Goal: Task Accomplishment & Management: Manage account settings

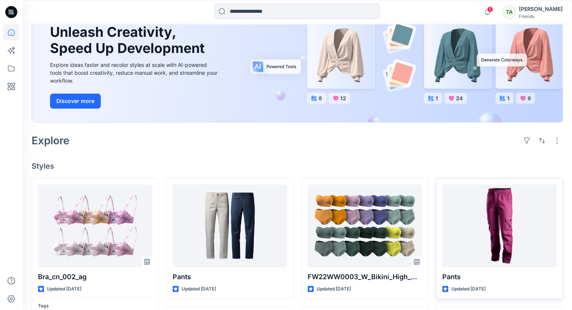
scroll to position [75, 0]
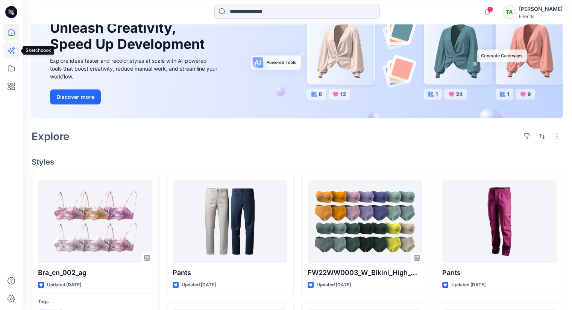
click at [7, 57] on icon at bounding box center [11, 50] width 17 height 17
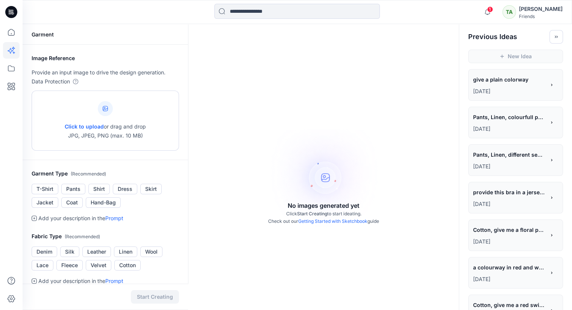
click at [123, 108] on div "Click to upload or drag and drop JPG, JPEG, PNG (max. 10 MB)" at bounding box center [105, 120] width 81 height 57
type input "**********"
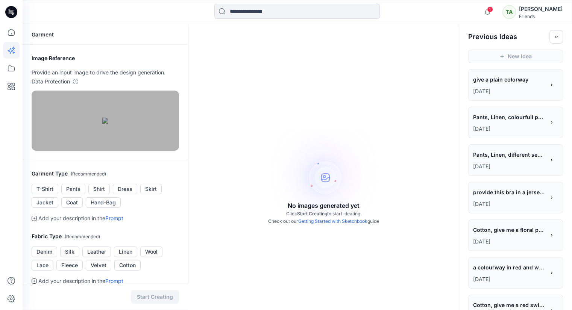
click at [515, 122] on div "**********" at bounding box center [509, 118] width 72 height 13
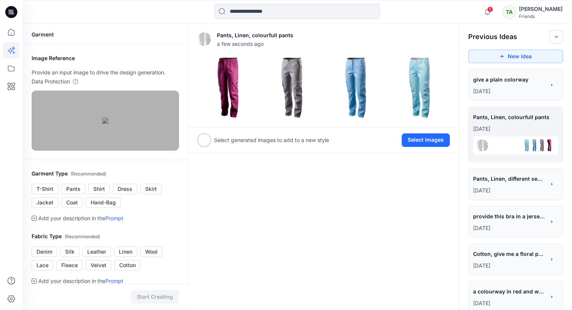
click at [514, 179] on span "Pants, Linen, different seams constructions and colors" at bounding box center [508, 178] width 71 height 11
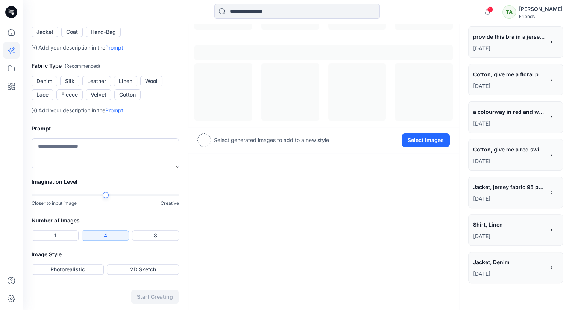
scroll to position [263, 0]
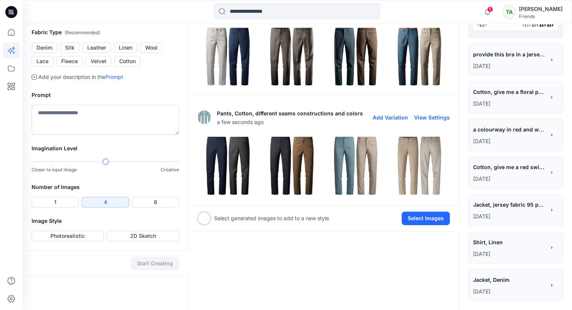
click at [230, 136] on img at bounding box center [228, 166] width 60 height 60
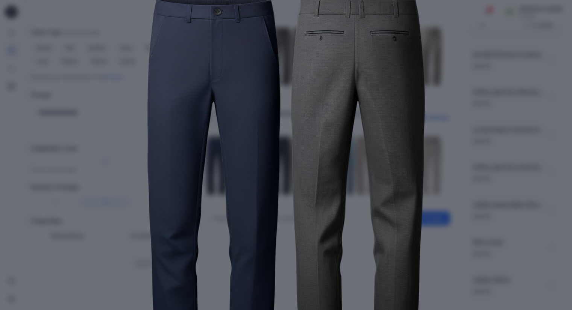
scroll to position [0, 0]
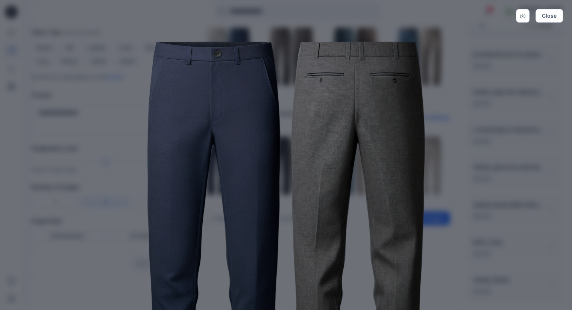
click at [551, 163] on div "Close" at bounding box center [286, 155] width 572 height 310
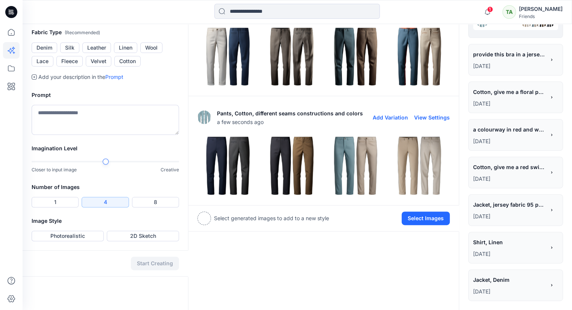
click at [360, 136] on img at bounding box center [356, 166] width 60 height 60
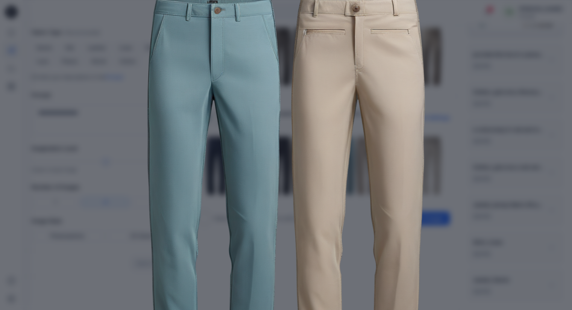
scroll to position [112, 0]
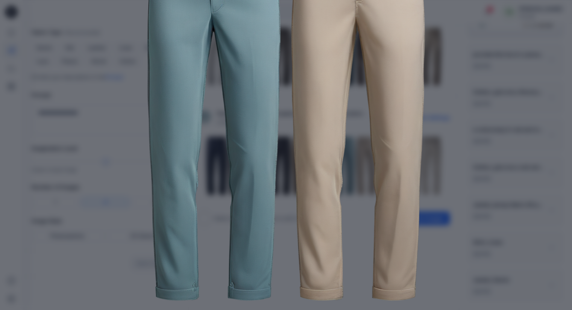
click at [496, 141] on div "Close" at bounding box center [286, 155] width 572 height 310
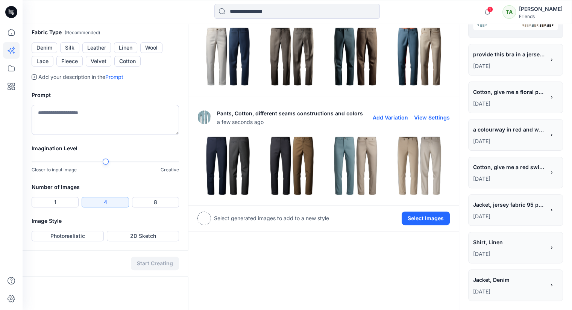
click at [434, 136] on img at bounding box center [419, 166] width 60 height 60
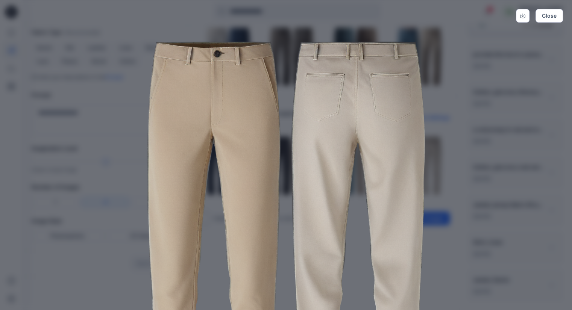
click at [513, 166] on div "Close" at bounding box center [286, 155] width 572 height 310
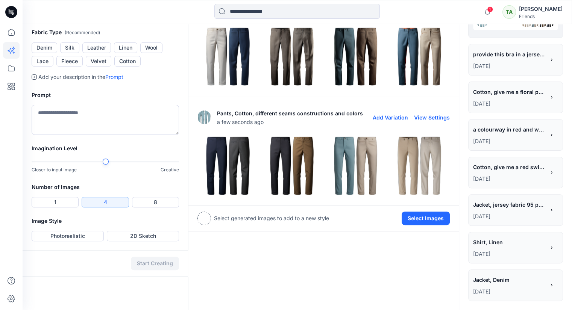
click at [307, 136] on img at bounding box center [292, 166] width 60 height 60
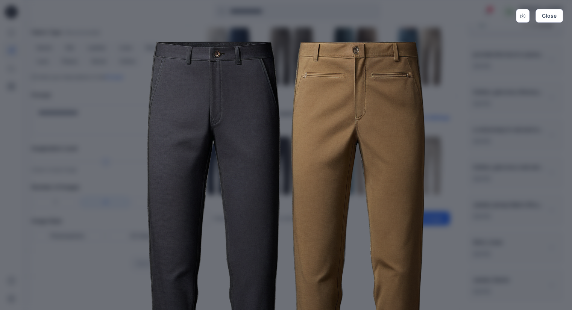
click at [545, 154] on div "Close" at bounding box center [286, 155] width 572 height 310
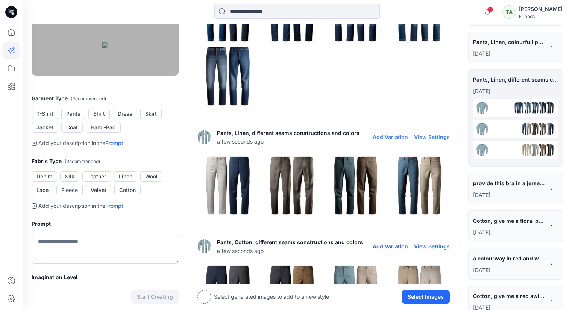
scroll to position [0, 0]
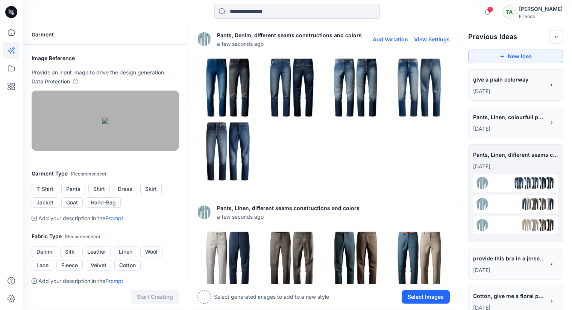
click at [228, 79] on img at bounding box center [228, 88] width 60 height 60
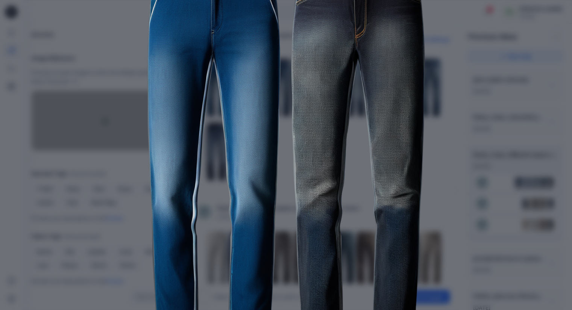
scroll to position [112, 0]
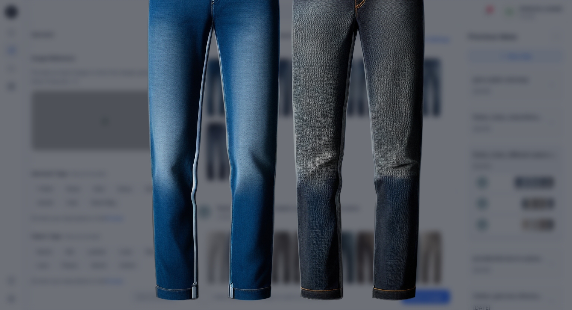
click at [512, 145] on div "Close" at bounding box center [286, 155] width 572 height 310
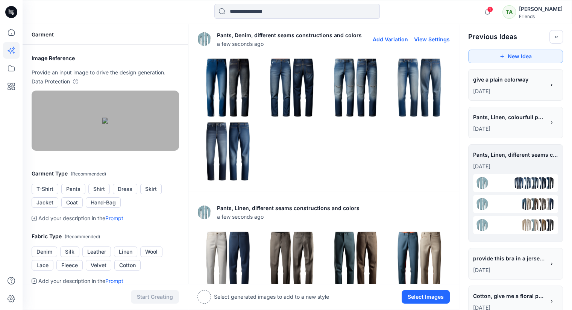
click at [225, 154] on img at bounding box center [228, 152] width 60 height 60
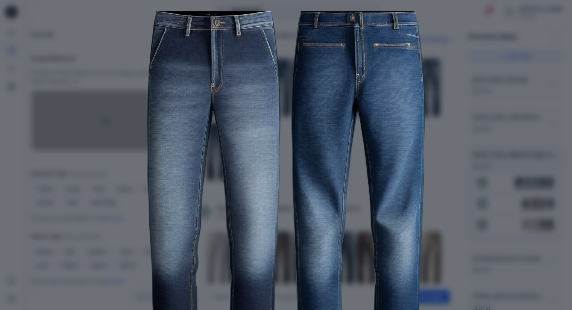
scroll to position [0, 0]
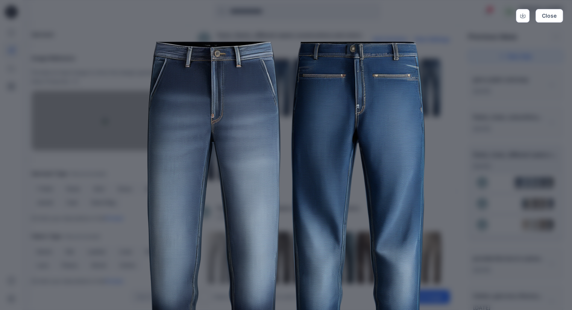
click at [501, 148] on div "Close" at bounding box center [286, 155] width 572 height 310
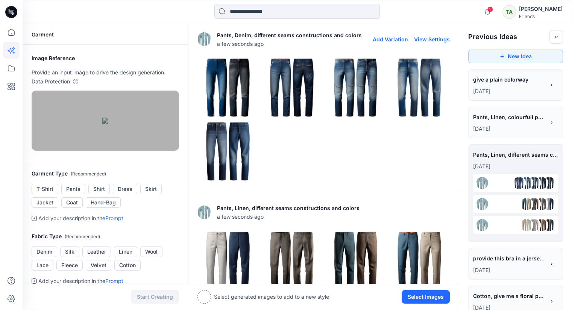
click at [365, 85] on img at bounding box center [356, 88] width 60 height 60
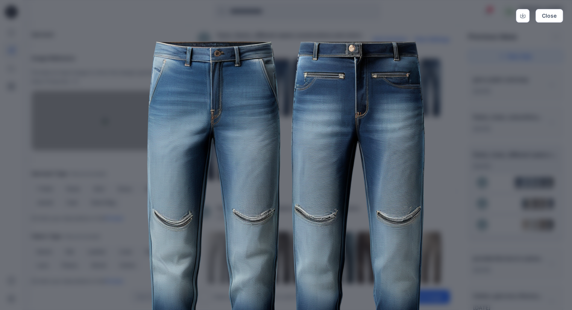
scroll to position [38, 0]
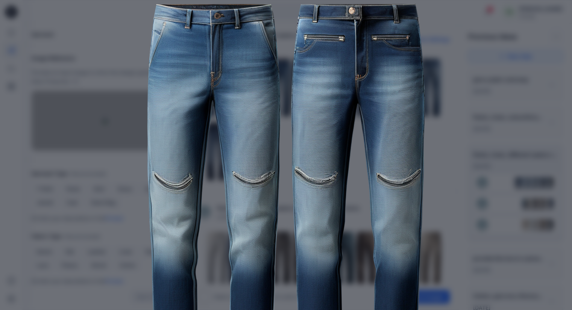
click at [553, 208] on div "Close" at bounding box center [286, 155] width 572 height 310
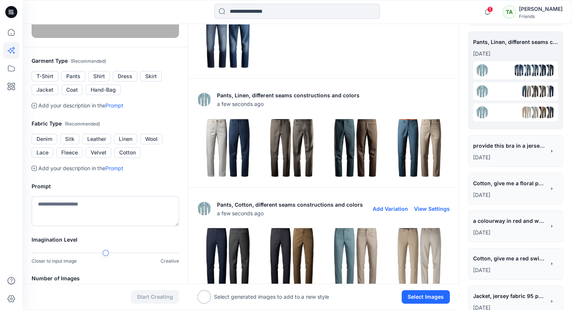
scroll to position [0, 0]
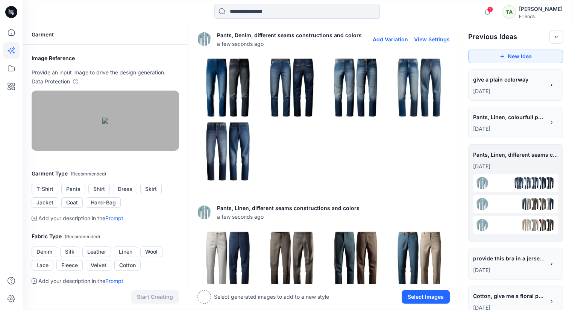
click at [371, 91] on img at bounding box center [356, 88] width 60 height 60
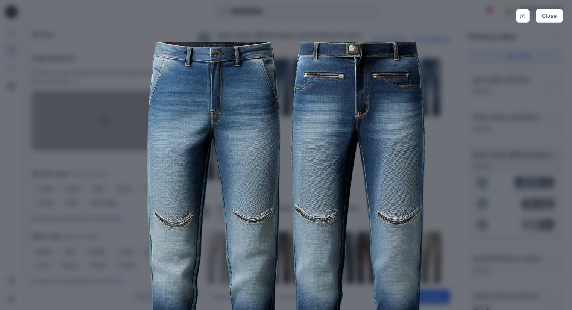
click at [532, 134] on div "Close" at bounding box center [286, 155] width 572 height 310
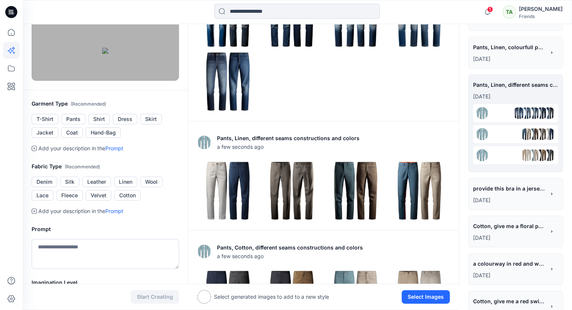
scroll to position [188, 0]
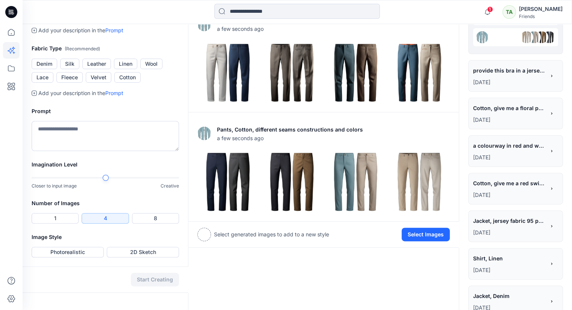
click at [515, 68] on span "provide this bra in a jersey material along with floral prints" at bounding box center [508, 70] width 71 height 11
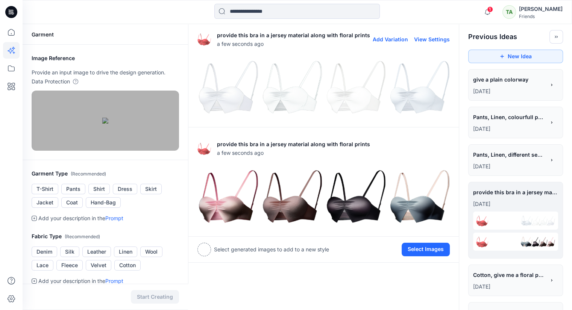
click at [231, 92] on img at bounding box center [228, 88] width 60 height 60
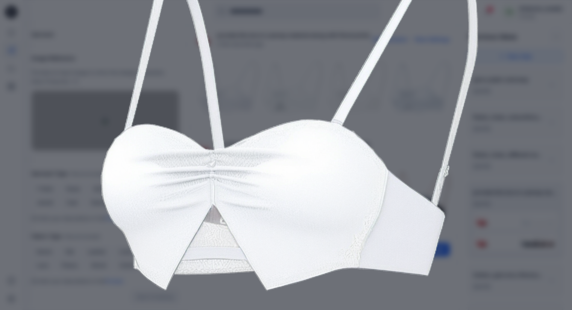
scroll to position [112, 0]
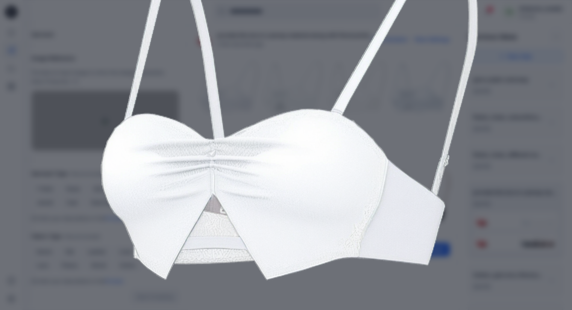
click at [508, 152] on div "Close" at bounding box center [286, 155] width 572 height 310
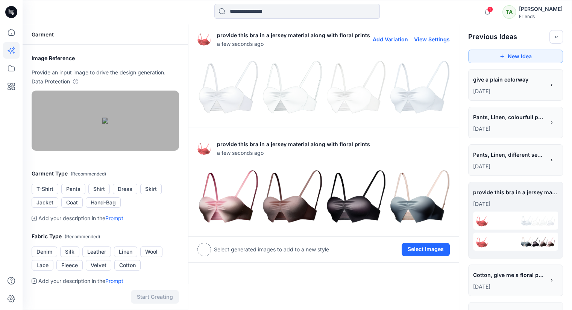
click at [303, 87] on img at bounding box center [292, 88] width 60 height 60
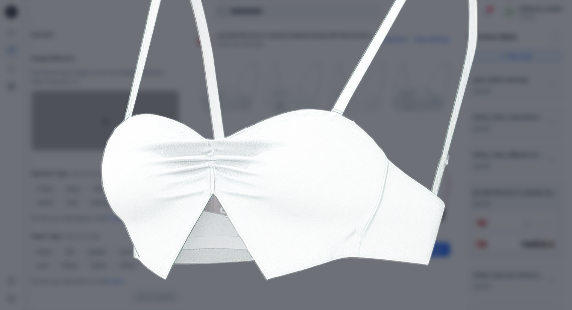
click at [527, 175] on div "Close" at bounding box center [286, 155] width 572 height 310
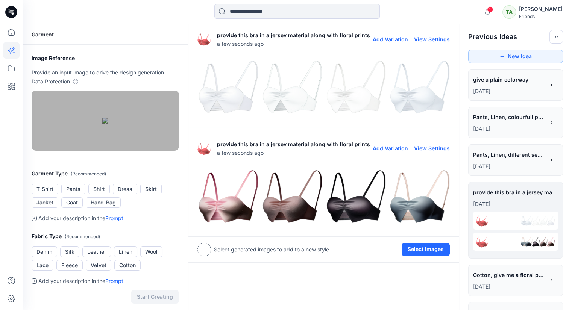
scroll to position [38, 0]
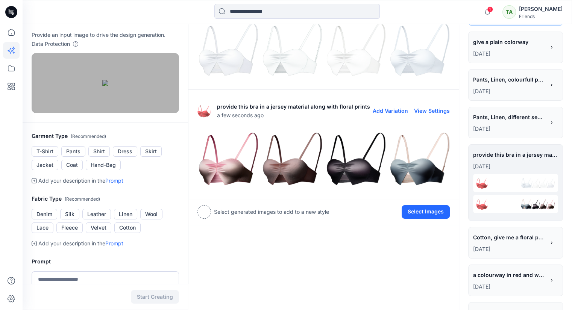
click at [223, 158] on img at bounding box center [228, 159] width 60 height 60
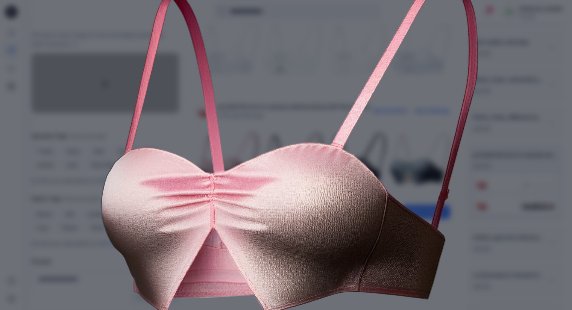
scroll to position [112, 0]
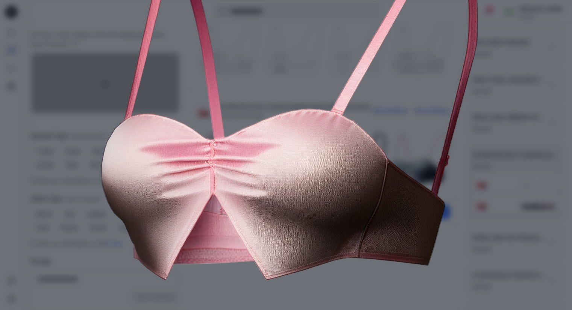
click at [506, 173] on div "Close" at bounding box center [286, 155] width 572 height 310
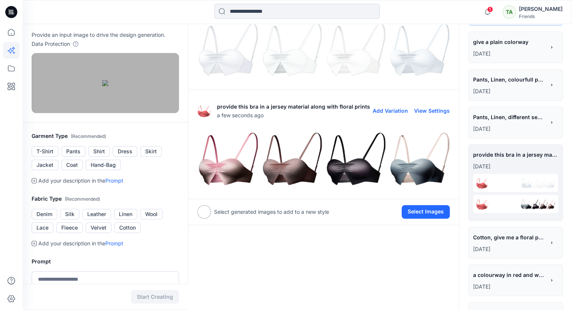
click at [375, 166] on img at bounding box center [356, 159] width 60 height 60
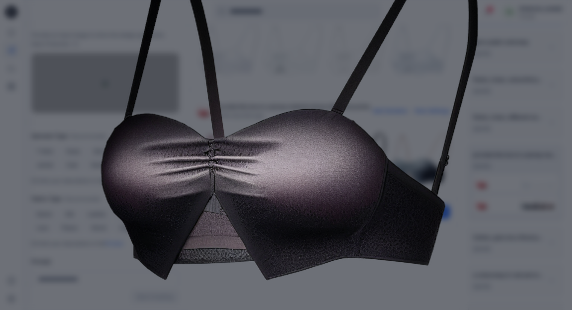
click at [494, 165] on div "Close" at bounding box center [286, 155] width 572 height 310
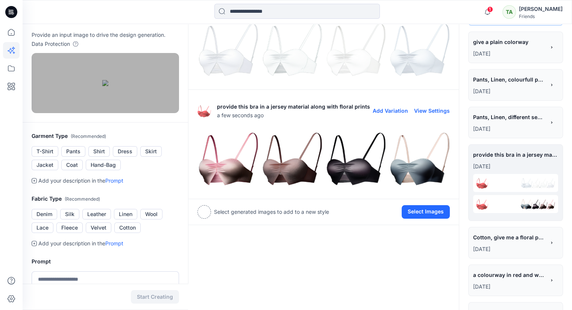
click at [429, 171] on img at bounding box center [419, 159] width 60 height 60
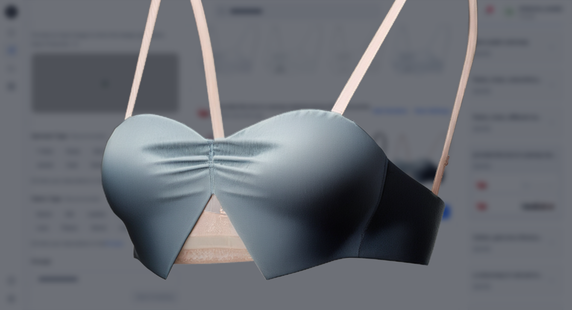
click at [518, 182] on div "Close" at bounding box center [286, 155] width 572 height 310
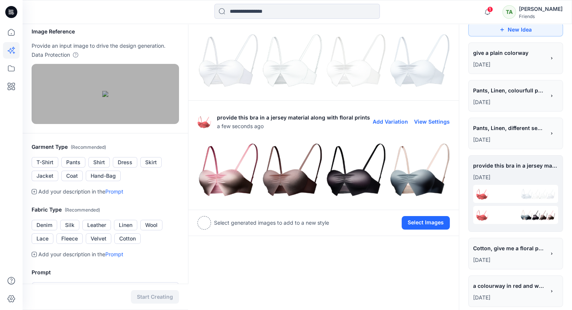
scroll to position [0, 0]
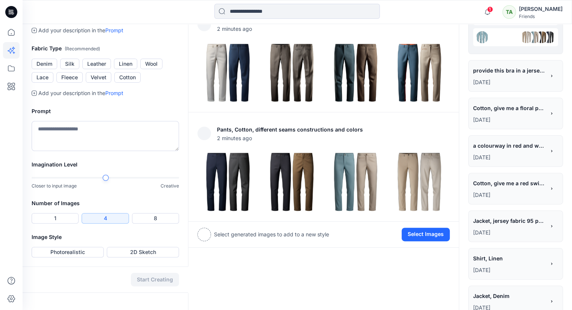
scroll to position [38, 0]
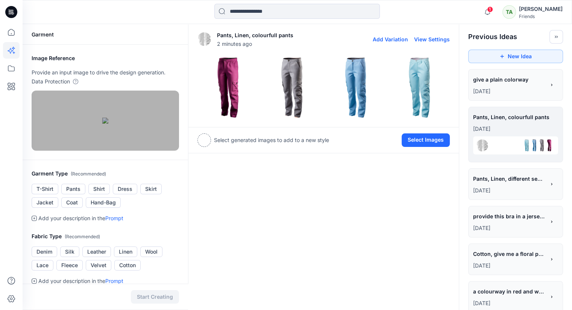
click at [236, 75] on img at bounding box center [228, 88] width 60 height 60
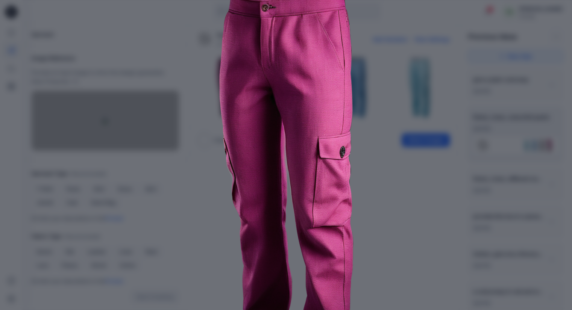
scroll to position [112, 0]
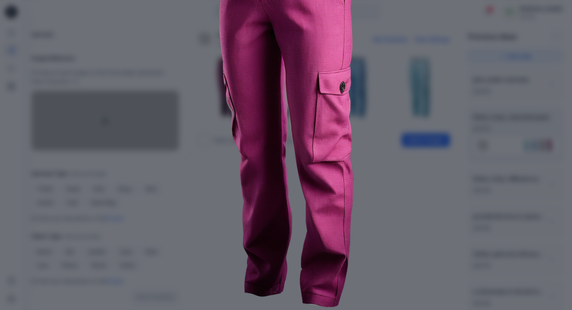
click at [474, 126] on img at bounding box center [286, 114] width 385 height 385
click at [504, 6] on div "Close" at bounding box center [286, 155] width 572 height 310
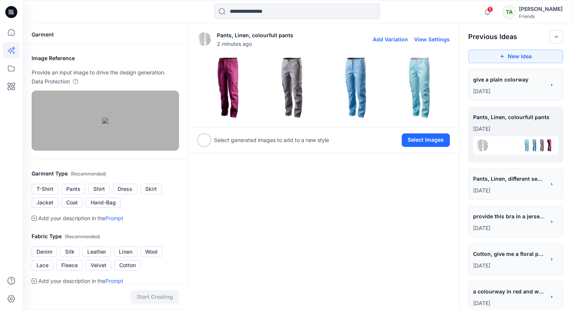
click at [239, 86] on img at bounding box center [228, 88] width 60 height 60
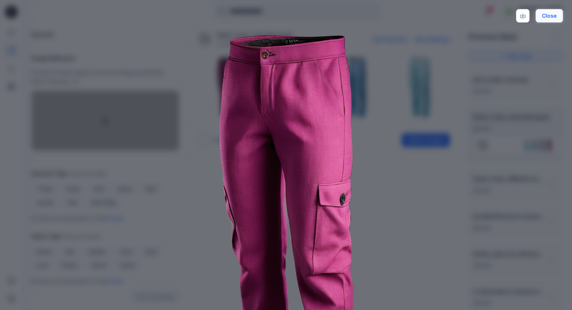
click at [559, 12] on button "Close" at bounding box center [549, 16] width 27 height 14
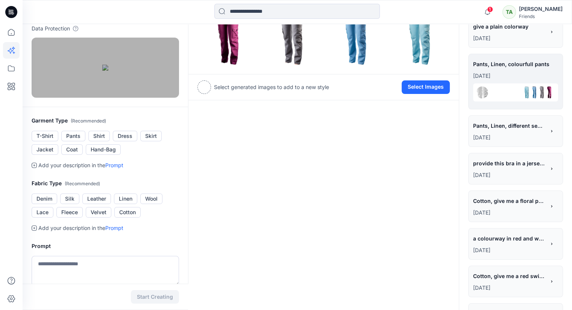
scroll to position [0, 0]
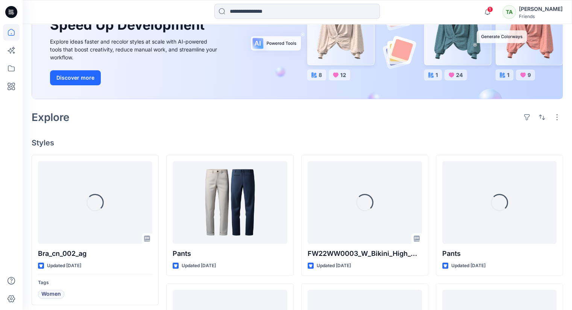
scroll to position [113, 0]
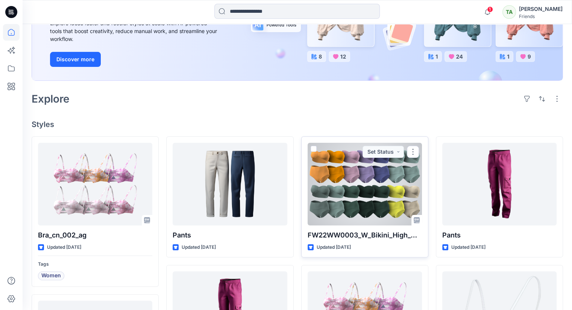
click at [349, 177] on div at bounding box center [365, 184] width 114 height 83
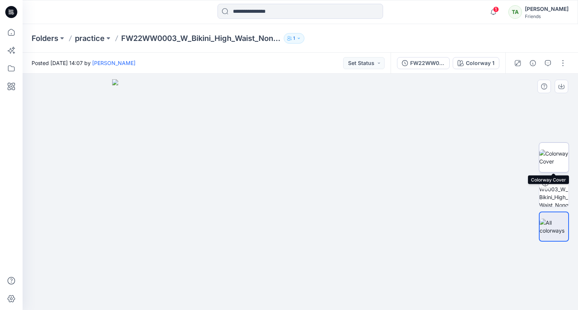
click at [556, 150] on img at bounding box center [553, 158] width 29 height 16
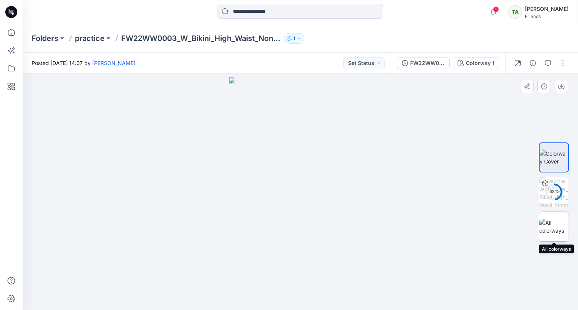
click at [550, 234] on img at bounding box center [553, 227] width 29 height 16
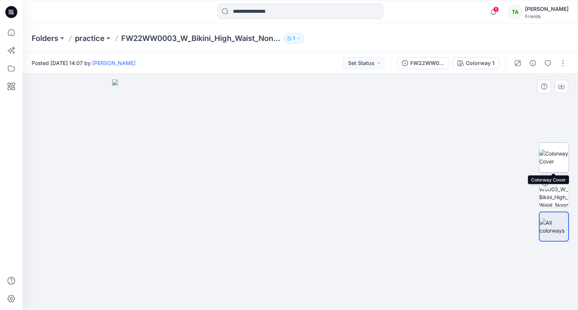
click at [552, 159] on img at bounding box center [553, 158] width 29 height 16
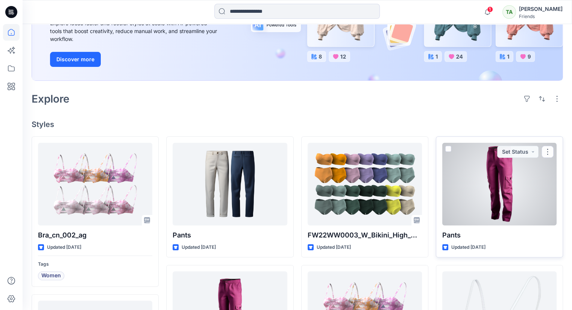
scroll to position [188, 0]
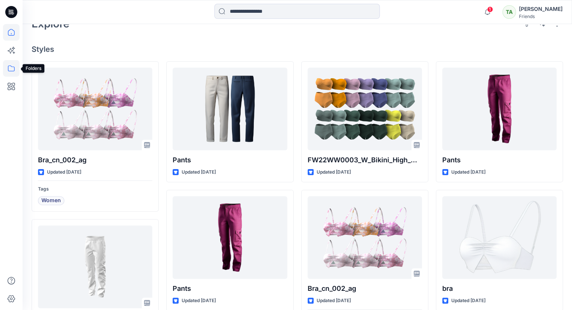
click at [9, 60] on icon at bounding box center [11, 68] width 17 height 17
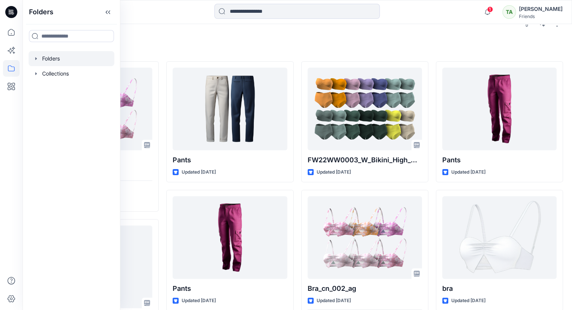
click at [68, 54] on div at bounding box center [72, 58] width 86 height 15
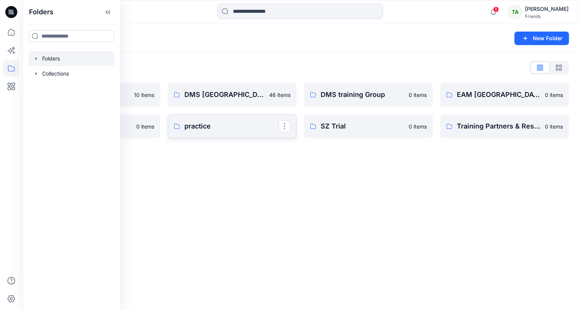
click at [217, 128] on p "practice" at bounding box center [231, 126] width 94 height 11
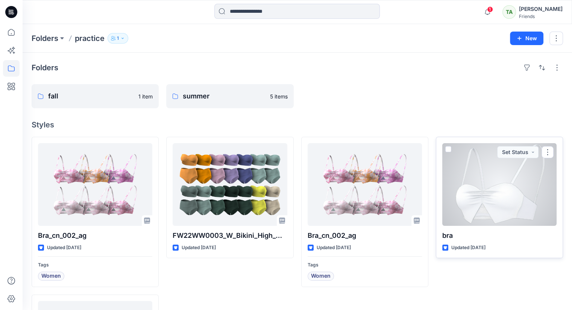
click at [450, 147] on span at bounding box center [448, 149] width 6 height 6
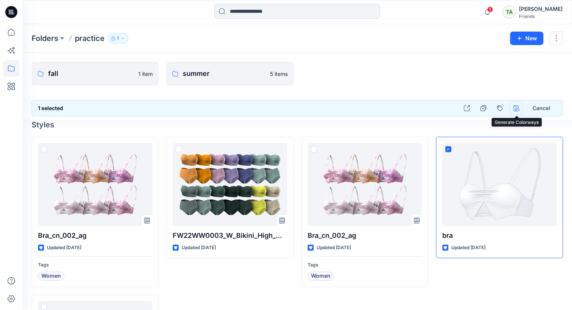
click at [515, 108] on icon "button" at bounding box center [517, 108] width 6 height 6
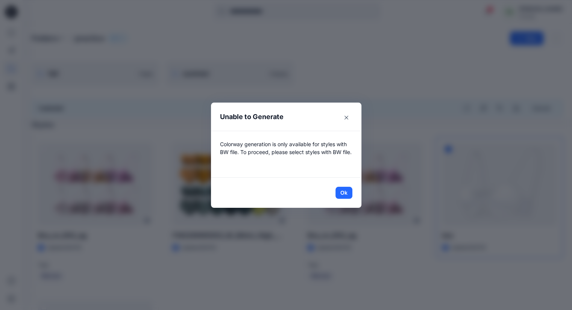
click at [347, 186] on footer "Ok" at bounding box center [286, 193] width 150 height 30
click at [347, 116] on button "Close" at bounding box center [346, 118] width 12 height 12
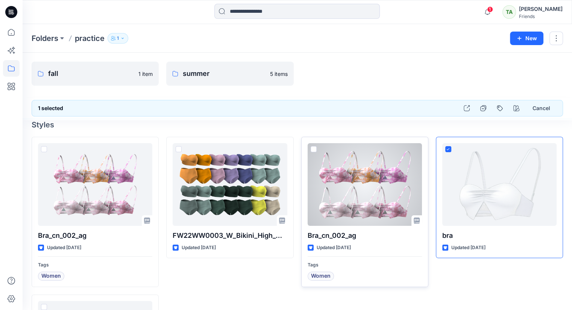
click at [356, 164] on div at bounding box center [365, 184] width 114 height 83
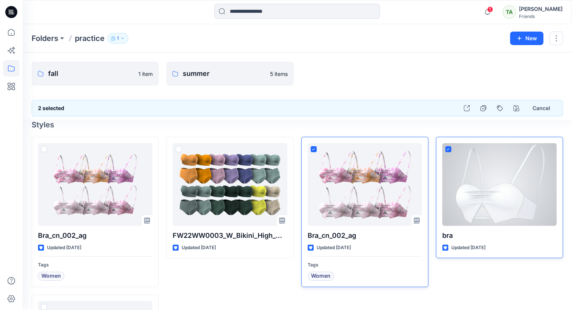
click at [447, 147] on span at bounding box center [448, 149] width 6 height 6
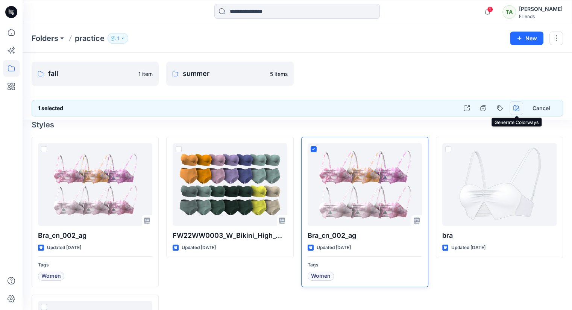
click at [516, 113] on button "button" at bounding box center [517, 109] width 14 height 14
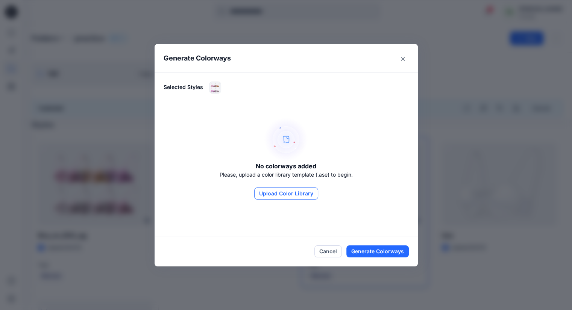
click at [298, 195] on button "Upload Color Library" at bounding box center [286, 194] width 64 height 12
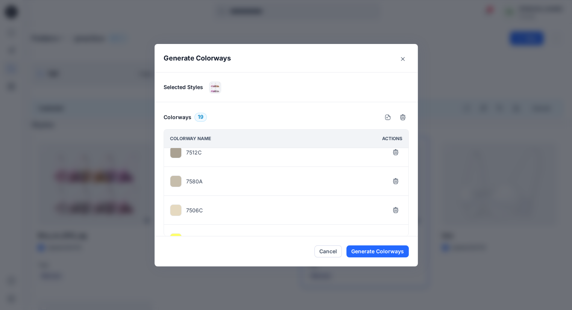
scroll to position [113, 0]
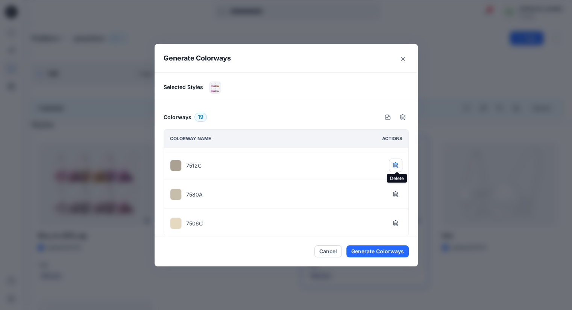
click at [400, 166] on button "button" at bounding box center [396, 166] width 14 height 14
click at [399, 166] on icon "button" at bounding box center [396, 166] width 6 height 6
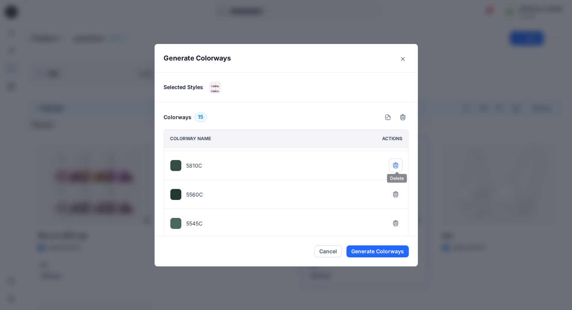
click at [399, 192] on icon "button" at bounding box center [396, 195] width 6 height 6
click at [399, 166] on icon "button" at bounding box center [396, 166] width 6 height 6
click at [398, 195] on icon "button" at bounding box center [395, 196] width 5 height 5
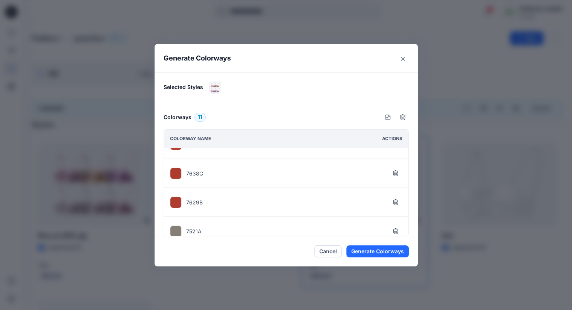
scroll to position [0, 0]
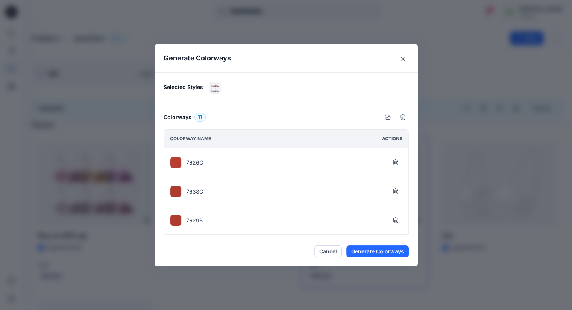
click at [506, 253] on div "Generate Colorways Selected Styles Colorways 11 Colorway name Actions 7626C 763…" at bounding box center [286, 155] width 572 height 310
click at [331, 249] on button "Cancel" at bounding box center [328, 252] width 27 height 12
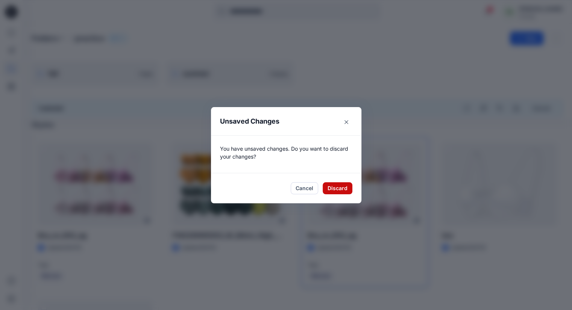
click at [344, 192] on button "Discard" at bounding box center [338, 188] width 30 height 12
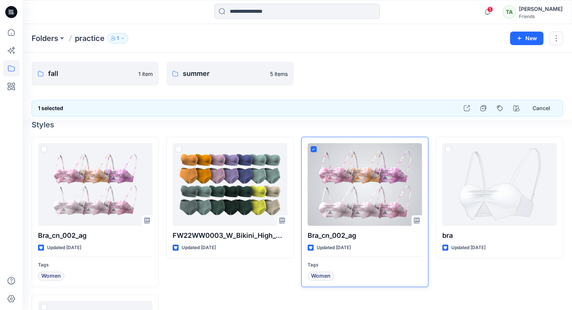
click at [341, 202] on div at bounding box center [365, 184] width 114 height 83
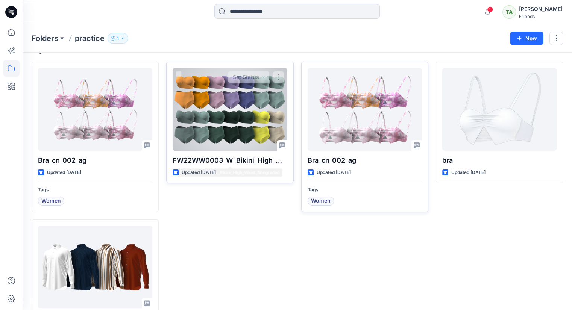
scroll to position [2, 0]
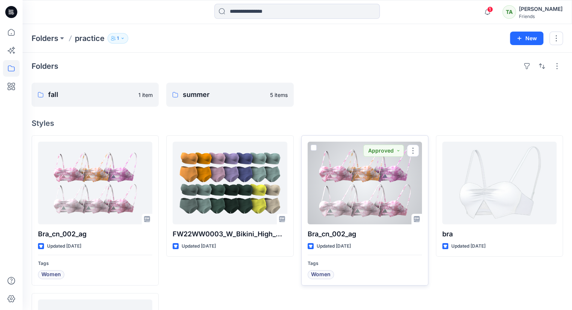
click at [363, 177] on div at bounding box center [365, 183] width 114 height 83
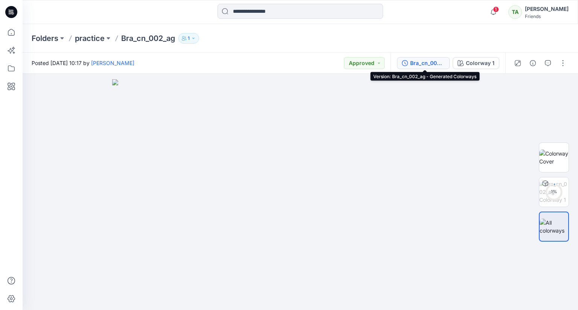
click at [432, 67] on div "Bra_cn_002_ag - Generated Colorways" at bounding box center [427, 63] width 35 height 8
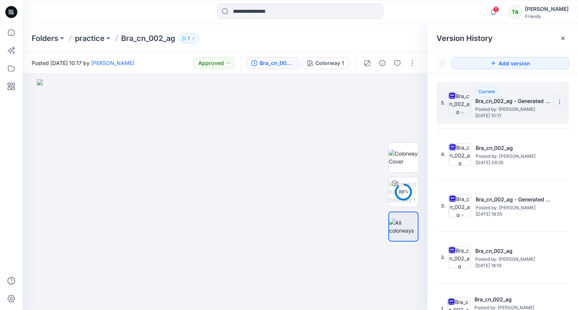
click at [557, 104] on icon at bounding box center [559, 102] width 6 height 6
click at [426, 128] on div at bounding box center [403, 192] width 48 height 144
click at [337, 65] on div "Colorway 1" at bounding box center [329, 63] width 29 height 8
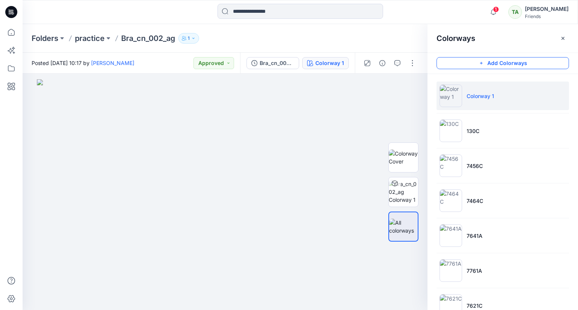
click at [526, 62] on button "Add Colorways" at bounding box center [502, 63] width 132 height 12
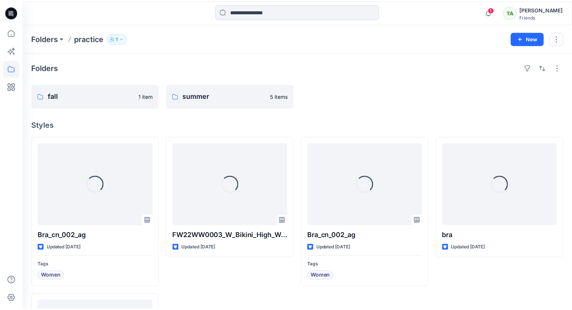
scroll to position [2, 0]
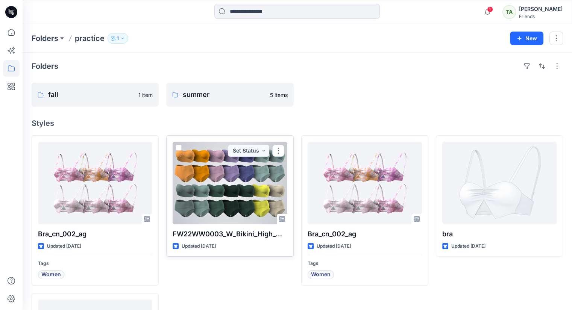
click at [256, 205] on div at bounding box center [230, 183] width 114 height 83
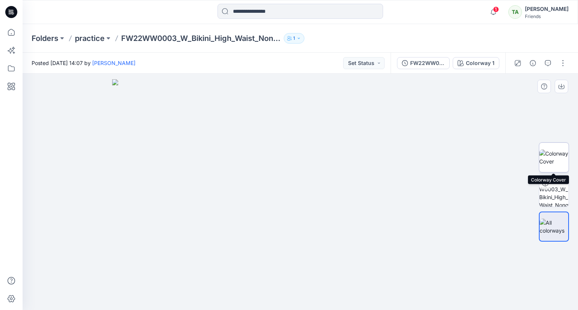
click at [555, 150] on img at bounding box center [553, 158] width 29 height 16
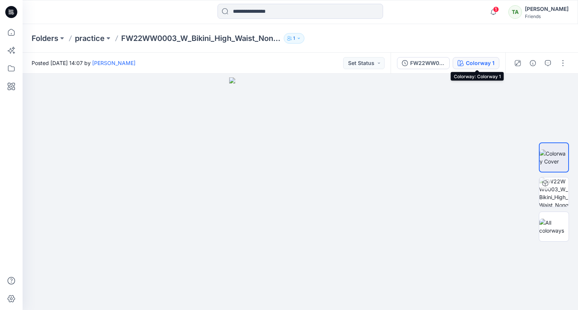
click at [476, 63] on div "Colorway 1" at bounding box center [480, 63] width 29 height 8
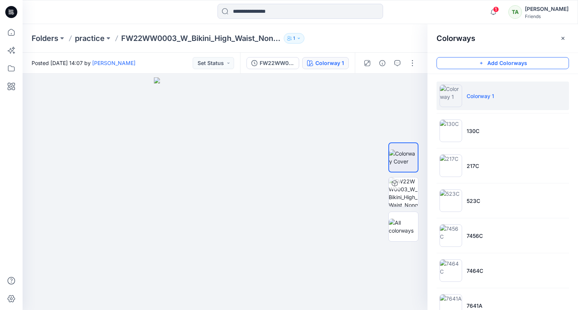
click at [505, 65] on button "Add Colorways" at bounding box center [502, 63] width 132 height 12
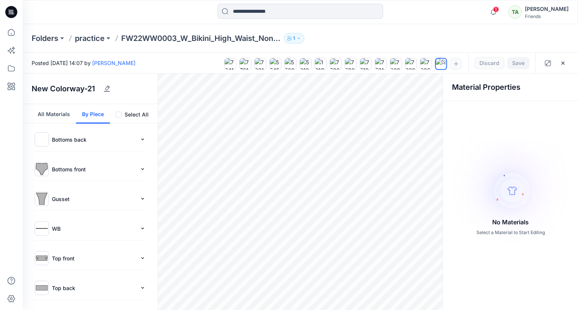
click at [95, 114] on button "By Piece" at bounding box center [93, 114] width 34 height 20
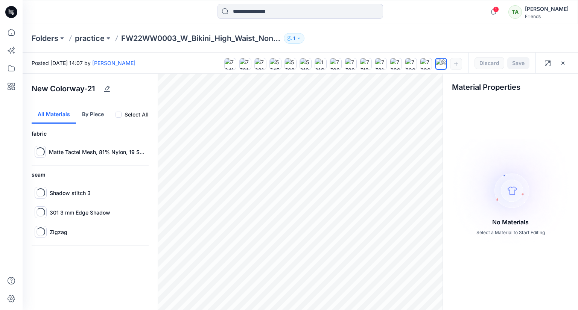
click at [51, 110] on button "All Materials" at bounding box center [54, 114] width 44 height 20
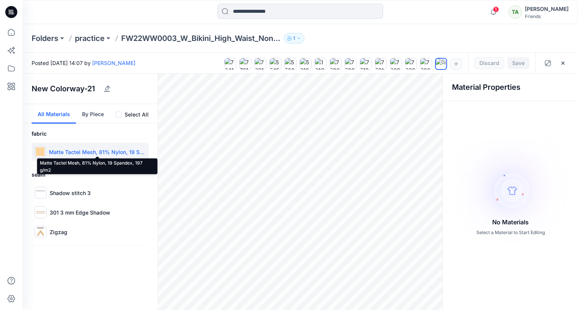
click at [85, 152] on p "Matte Tactel Mesh, 81% Nylon, 19 Spandex, 197 g/m2" at bounding box center [97, 152] width 97 height 8
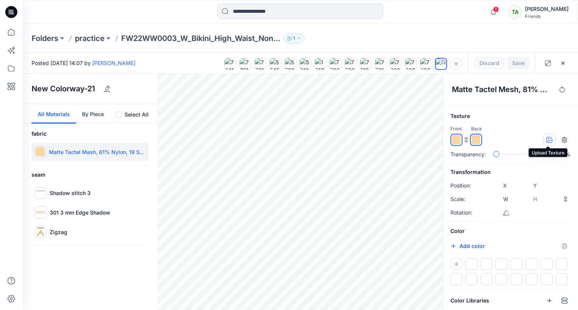
click at [547, 140] on icon "button" at bounding box center [549, 140] width 6 height 6
type input "***"
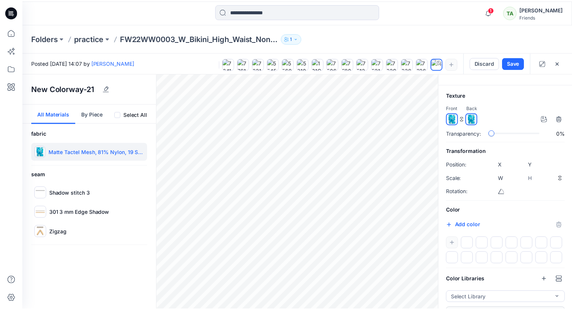
scroll to position [32, 0]
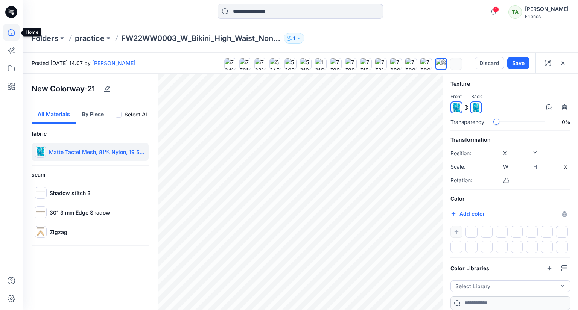
click at [11, 33] on icon at bounding box center [11, 34] width 0 height 2
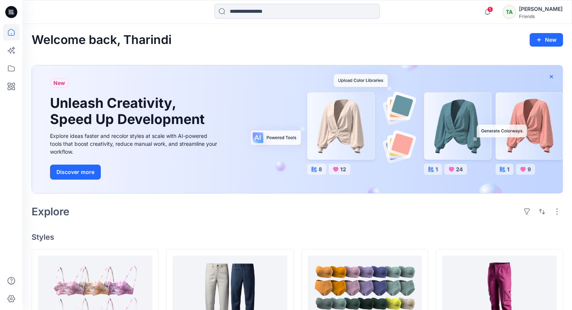
click at [552, 78] on icon "button" at bounding box center [552, 77] width 6 height 6
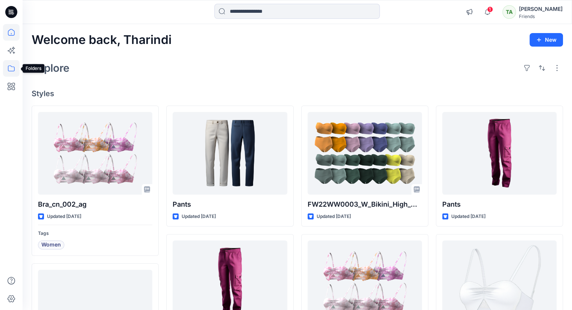
click at [9, 72] on icon at bounding box center [11, 68] width 17 height 17
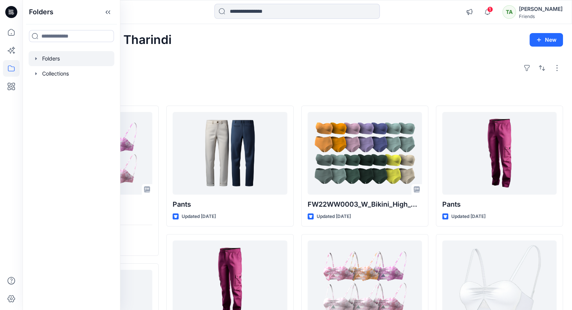
click at [66, 56] on div at bounding box center [72, 58] width 86 height 15
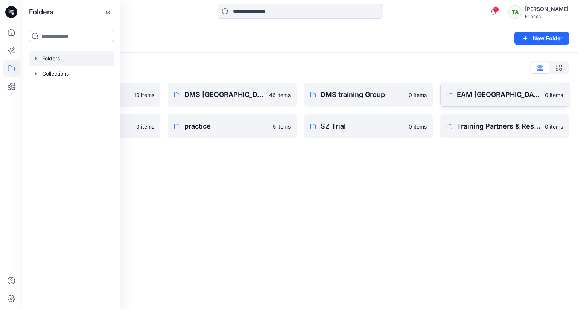
drag, startPoint x: 480, startPoint y: 222, endPoint x: 498, endPoint y: 106, distance: 118.0
click at [481, 221] on div "Folders New Folder Folders List Demo SZ 10 items Odel Styles 0 items DMS [GEOGR…" at bounding box center [300, 167] width 555 height 286
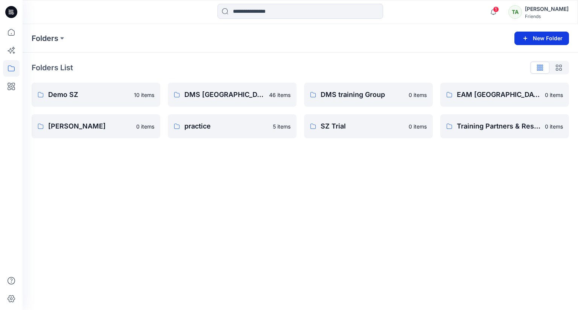
click at [551, 35] on button "New Folder" at bounding box center [541, 39] width 55 height 14
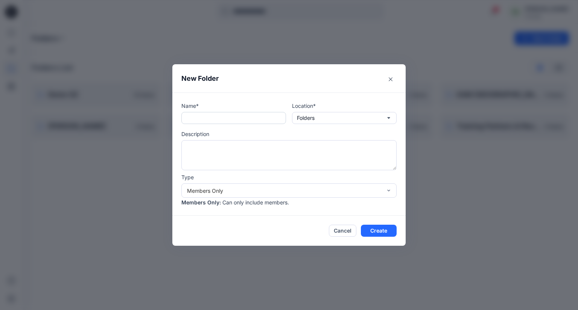
click at [209, 116] on input "text" at bounding box center [233, 118] width 105 height 12
type input "***"
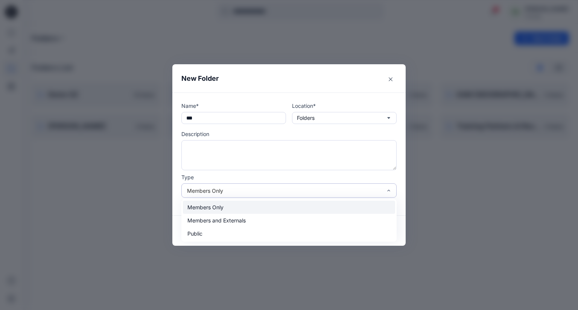
click at [353, 209] on div "Members Only" at bounding box center [289, 207] width 212 height 13
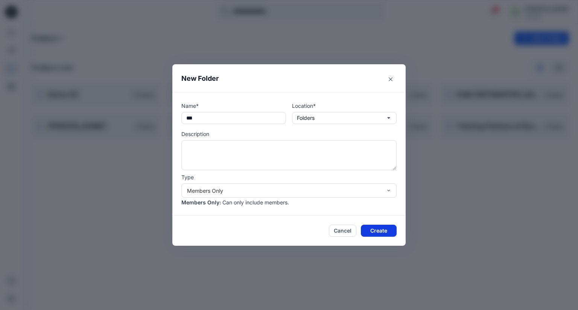
click at [374, 230] on button "Create" at bounding box center [379, 231] width 36 height 12
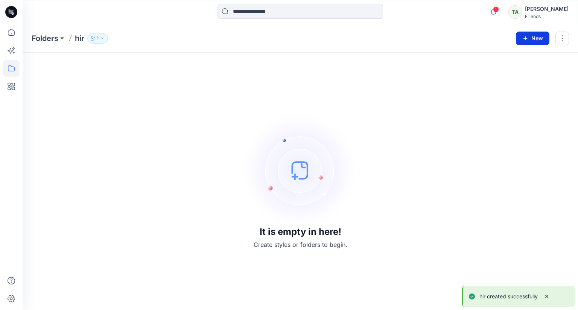
click at [538, 41] on button "New" at bounding box center [532, 39] width 33 height 14
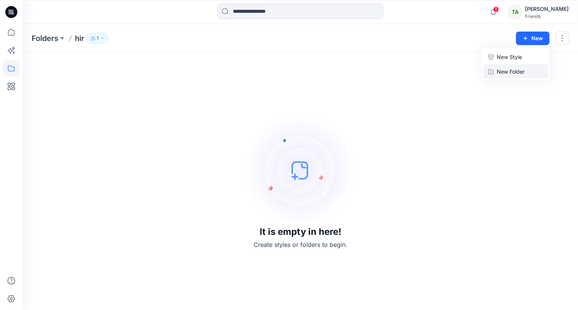
click at [526, 74] on button "New Folder" at bounding box center [515, 72] width 65 height 14
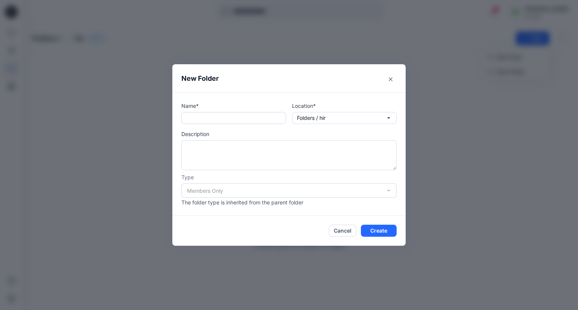
click at [213, 119] on input "text" at bounding box center [233, 118] width 105 height 12
type input "******"
click at [390, 228] on button "Create" at bounding box center [379, 231] width 36 height 12
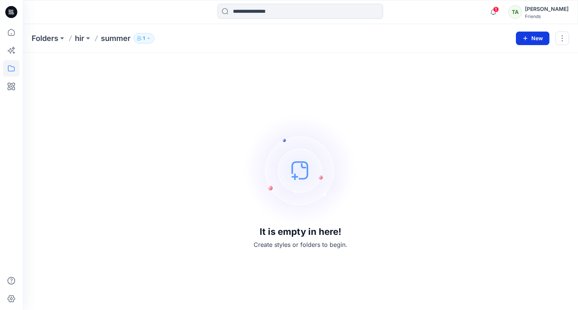
click at [545, 36] on button "New" at bounding box center [532, 39] width 33 height 14
click at [510, 55] on p "New Style" at bounding box center [509, 57] width 25 height 9
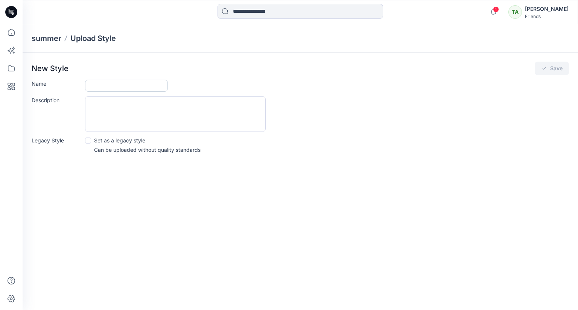
click at [111, 87] on input "Name" at bounding box center [126, 86] width 83 height 12
type input "*******"
click at [552, 67] on button "Save" at bounding box center [552, 69] width 34 height 14
click at [544, 68] on icon "submit" at bounding box center [544, 68] width 3 height 2
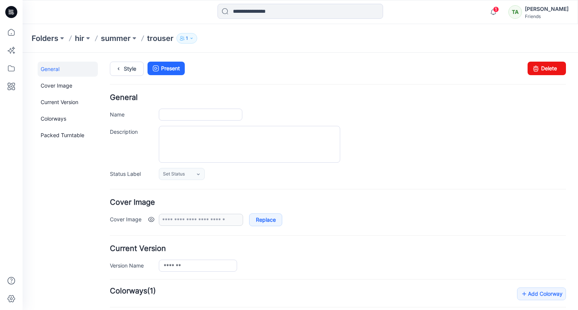
type input "*******"
type input "**********"
click at [184, 38] on icon "button" at bounding box center [182, 38] width 5 height 5
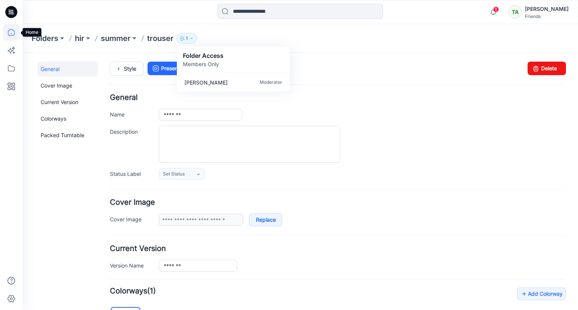
click at [11, 36] on icon at bounding box center [11, 32] width 7 height 7
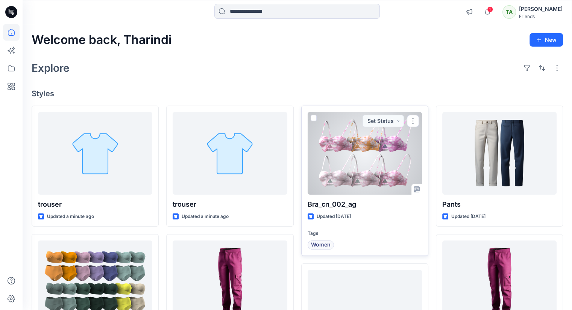
click at [372, 169] on div at bounding box center [365, 153] width 114 height 83
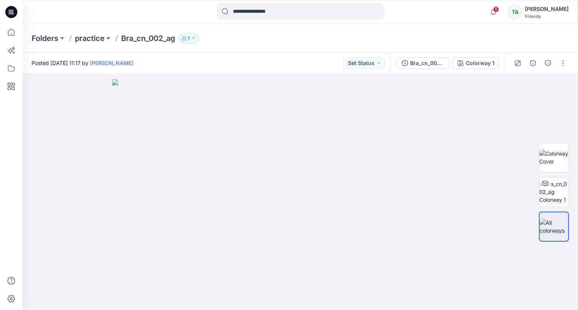
click at [189, 41] on p "1" at bounding box center [189, 38] width 2 height 8
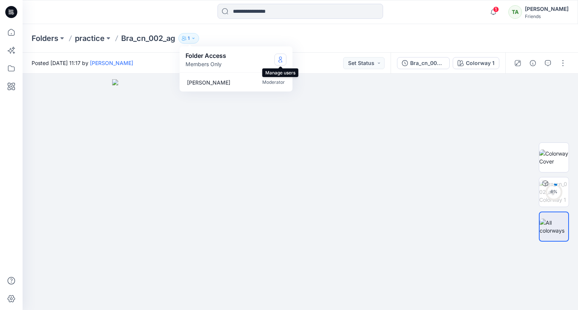
click at [279, 60] on icon "Manage Users" at bounding box center [280, 59] width 6 height 6
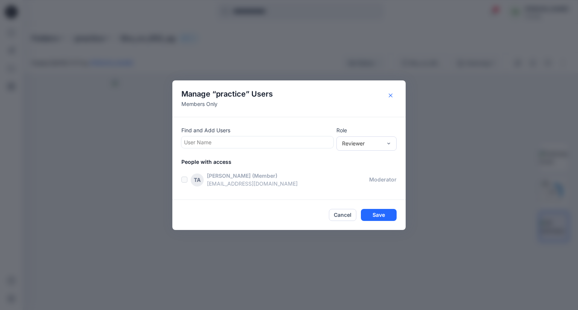
click at [391, 93] on button "Close" at bounding box center [391, 96] width 12 height 12
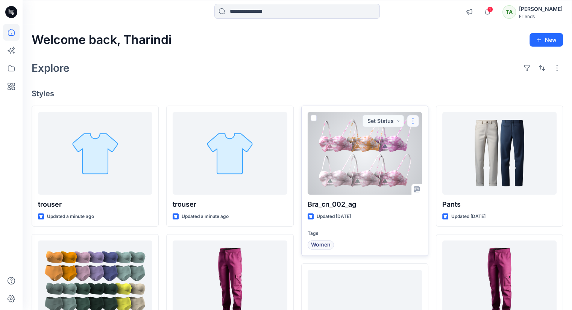
click at [416, 118] on button "button" at bounding box center [413, 121] width 12 height 12
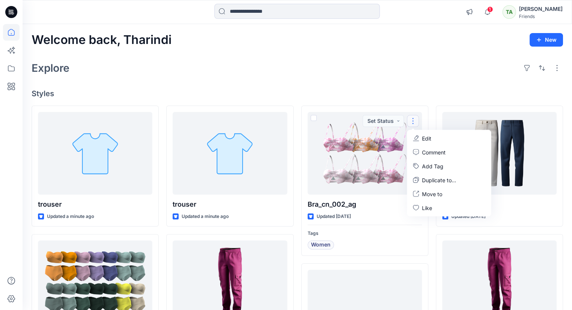
click at [268, 78] on div "Welcome back, [PERSON_NAME] New Explore Styles trouser Updated a minute ago FW2…" at bounding box center [298, 287] width 550 height 526
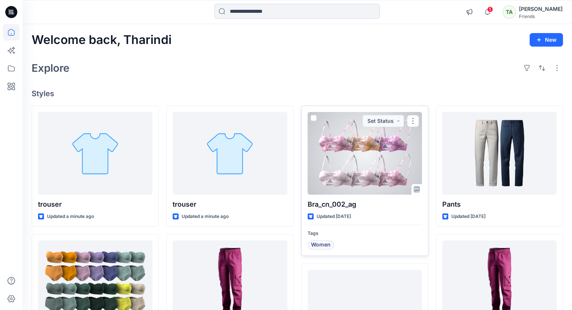
click at [355, 155] on div at bounding box center [365, 153] width 114 height 83
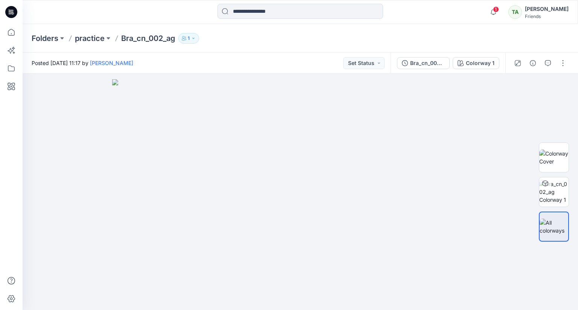
click at [192, 41] on button "1" at bounding box center [188, 38] width 21 height 11
click at [286, 58] on button "Manage Users" at bounding box center [280, 59] width 12 height 12
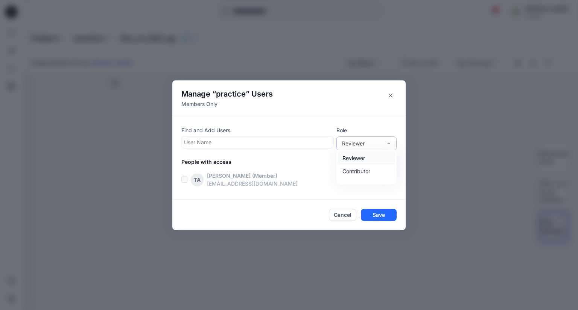
click at [384, 144] on div "Reviewer" at bounding box center [361, 144] width 47 height 8
click at [384, 157] on div "Reviewer" at bounding box center [366, 158] width 57 height 13
click at [389, 98] on button "Close" at bounding box center [391, 96] width 12 height 12
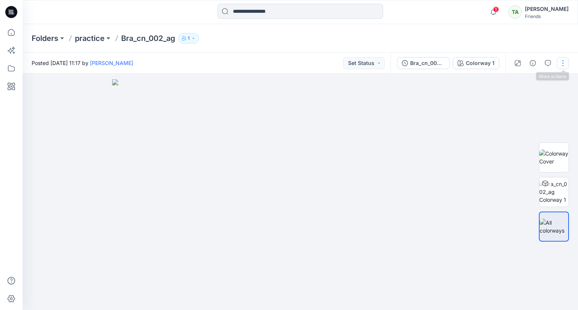
click at [562, 66] on button "button" at bounding box center [563, 63] width 12 height 12
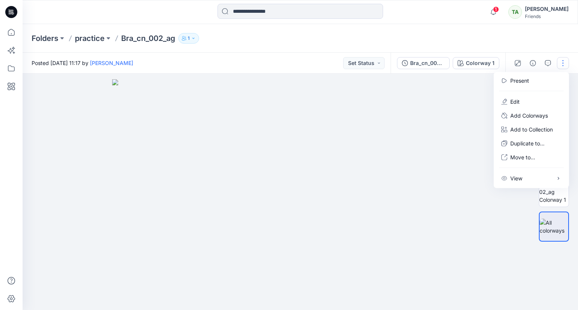
click at [463, 144] on img at bounding box center [300, 194] width 376 height 231
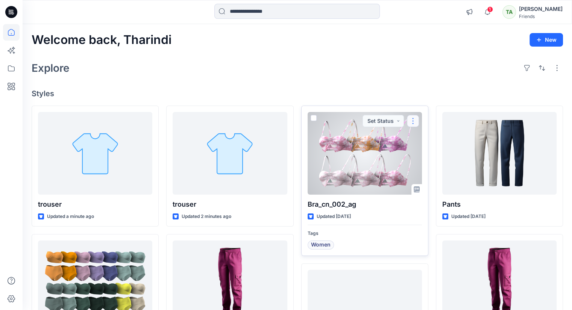
click at [411, 119] on button "button" at bounding box center [413, 121] width 12 height 12
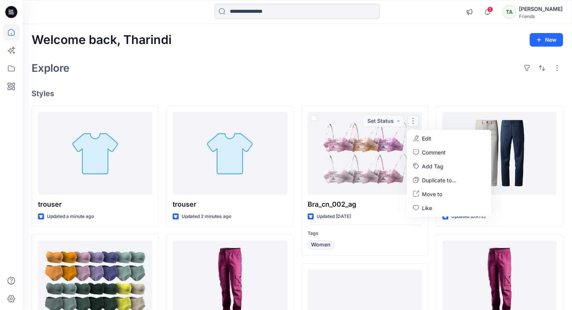
click at [419, 79] on div "Welcome back, [PERSON_NAME] New Explore Styles trouser Updated a minute ago FW2…" at bounding box center [298, 287] width 550 height 526
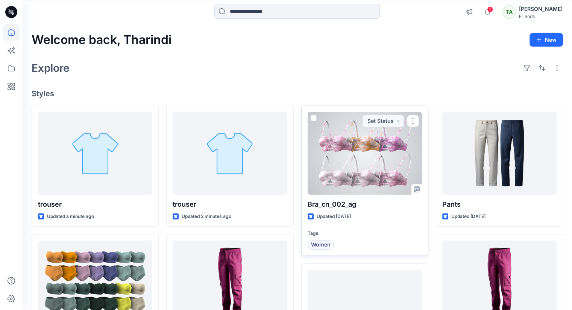
click at [313, 116] on span at bounding box center [314, 118] width 6 height 6
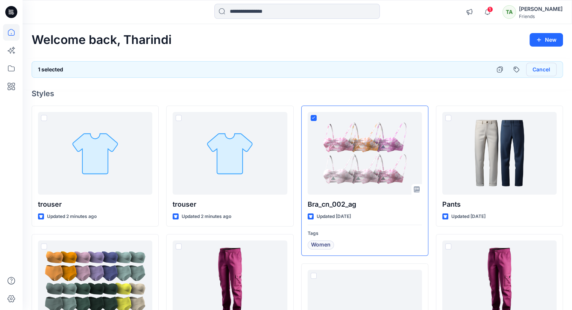
click at [543, 74] on button "Cancel" at bounding box center [541, 70] width 30 height 14
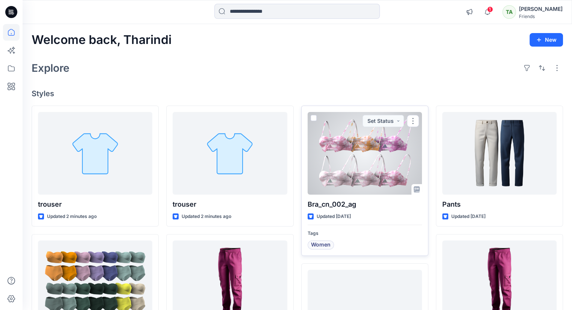
click at [394, 210] on div "Bra_cn_002_ag Updated [DATE] Tags Women Set Status" at bounding box center [364, 181] width 127 height 150
click at [365, 156] on div at bounding box center [365, 153] width 114 height 83
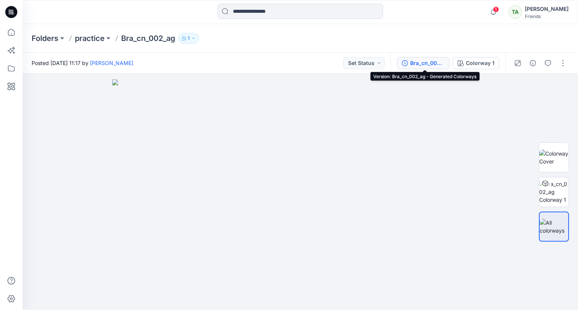
click at [436, 63] on div "Bra_cn_002_ag - Generated Colorways" at bounding box center [427, 63] width 35 height 8
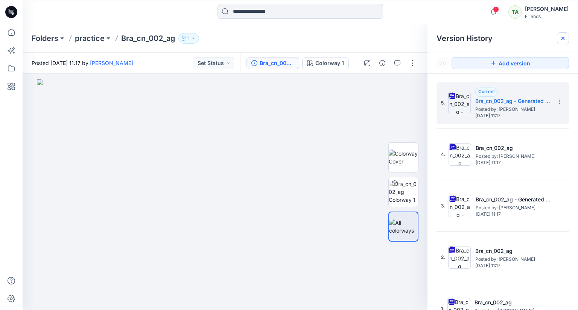
click at [564, 37] on icon at bounding box center [563, 38] width 6 height 6
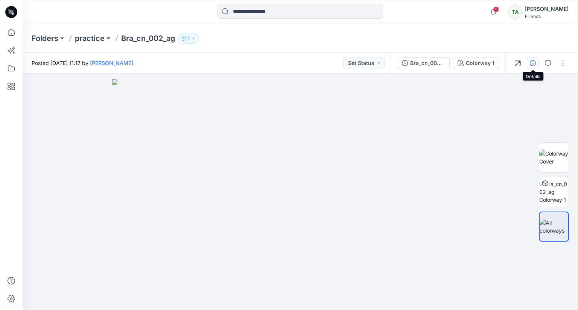
click at [537, 66] on button "button" at bounding box center [533, 63] width 12 height 12
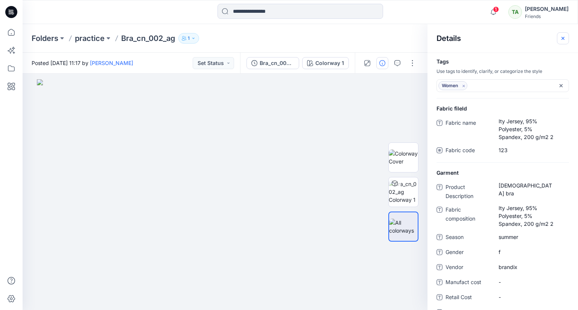
click at [564, 37] on icon "button" at bounding box center [563, 38] width 6 height 6
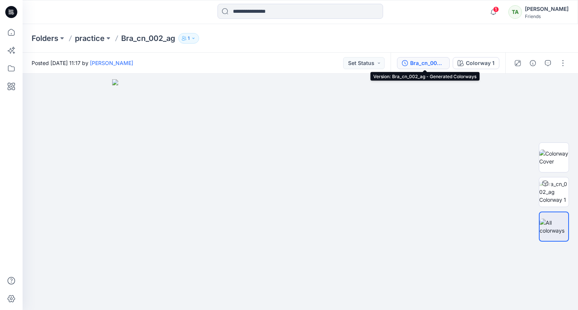
click at [430, 64] on div "Bra_cn_002_ag - Generated Colorways" at bounding box center [427, 63] width 35 height 8
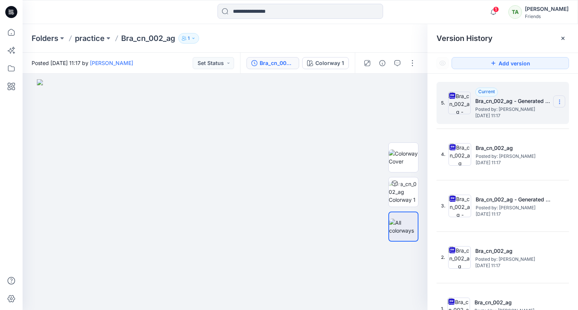
click at [556, 102] on icon at bounding box center [559, 102] width 6 height 6
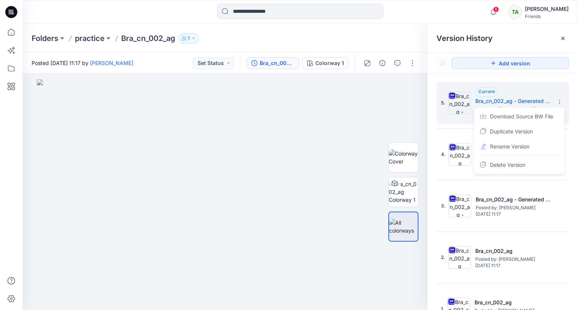
click at [559, 37] on div at bounding box center [563, 38] width 12 height 12
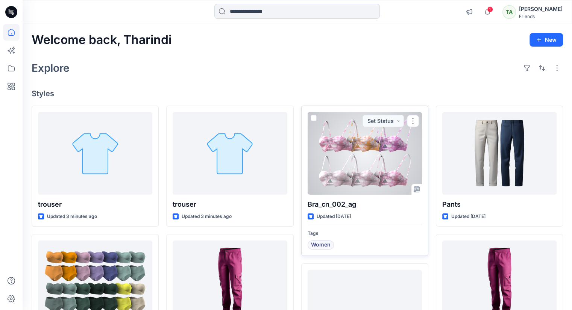
click at [319, 115] on div at bounding box center [365, 153] width 114 height 83
click at [312, 115] on span at bounding box center [314, 118] width 6 height 6
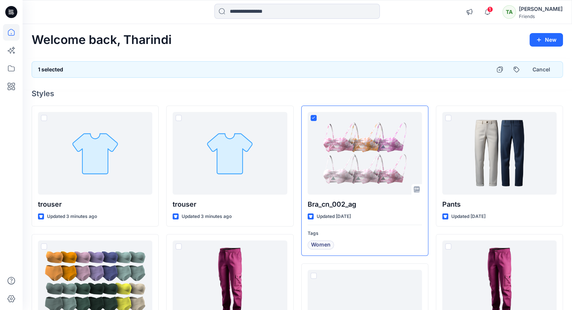
click at [372, 48] on div "Welcome back, Tharindi New 1 selected Cancel Styles trouser Updated 3 minutes a…" at bounding box center [298, 287] width 550 height 526
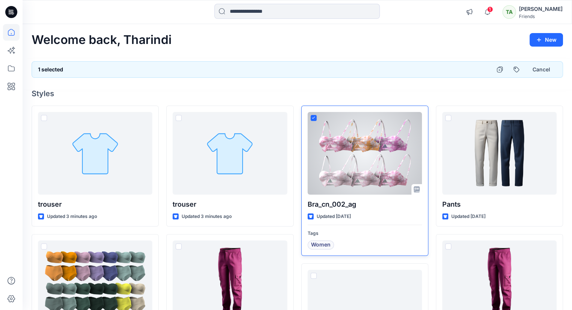
click at [312, 117] on icon at bounding box center [313, 118] width 3 height 3
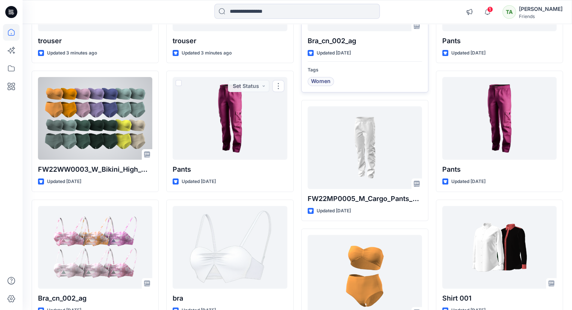
scroll to position [88, 0]
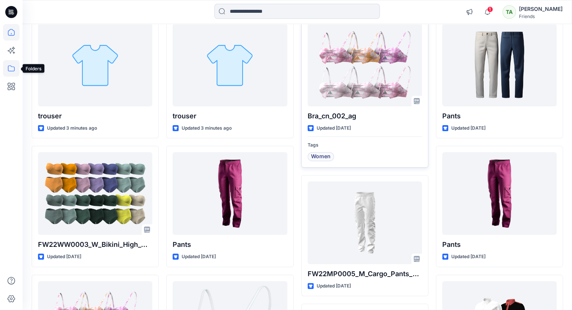
click at [5, 68] on icon at bounding box center [11, 68] width 17 height 17
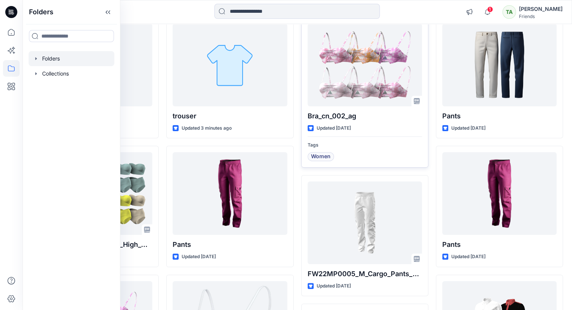
click at [66, 56] on div at bounding box center [72, 58] width 86 height 15
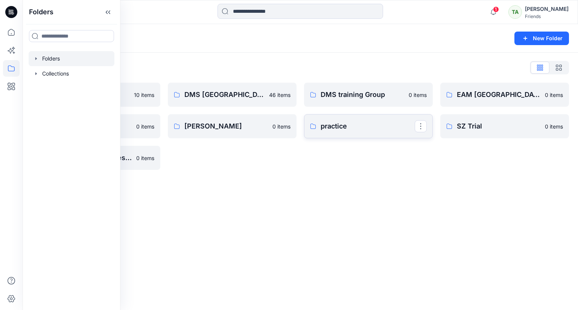
click at [350, 132] on link "practice" at bounding box center [368, 126] width 129 height 24
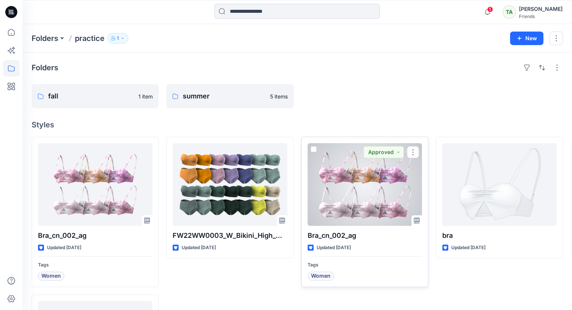
click at [313, 150] on span at bounding box center [314, 149] width 6 height 6
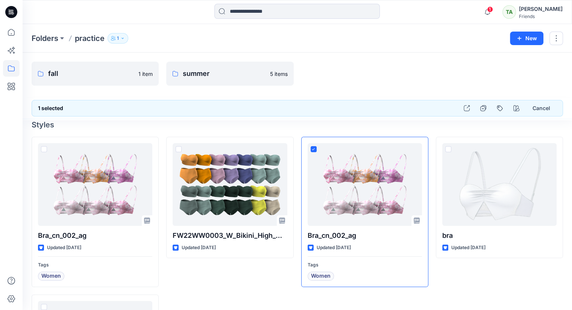
click at [552, 26] on div "Folders practice 1 New" at bounding box center [298, 38] width 550 height 29
click at [552, 43] on button "button" at bounding box center [557, 39] width 14 height 14
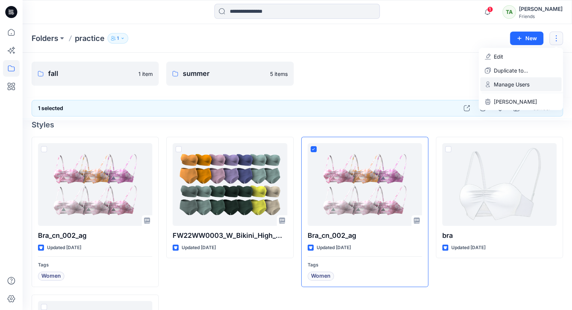
click at [506, 88] on button "Manage Users" at bounding box center [520, 85] width 81 height 14
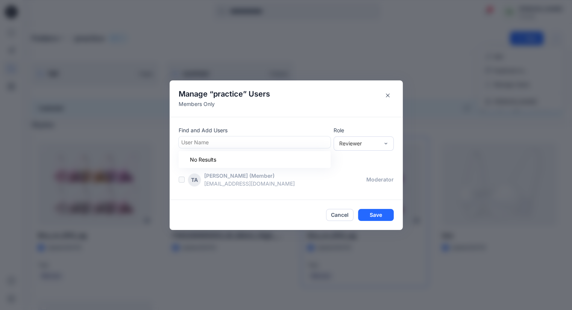
click at [261, 143] on div at bounding box center [254, 142] width 147 height 9
click at [299, 103] on header "Manage “ practice ” Users Members Only" at bounding box center [286, 99] width 233 height 36
click at [371, 143] on div "Reviewer" at bounding box center [359, 144] width 40 height 8
click at [377, 152] on div "Reviewer" at bounding box center [363, 158] width 57 height 13
click at [349, 213] on button "Cancel" at bounding box center [339, 215] width 27 height 12
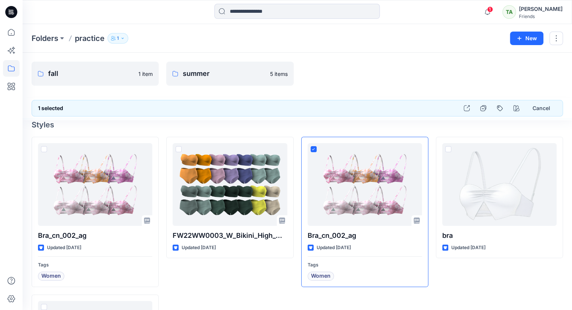
click at [550, 77] on div at bounding box center [499, 74] width 127 height 24
click at [354, 84] on div at bounding box center [364, 74] width 127 height 24
click at [541, 107] on button "Cancel" at bounding box center [541, 109] width 30 height 14
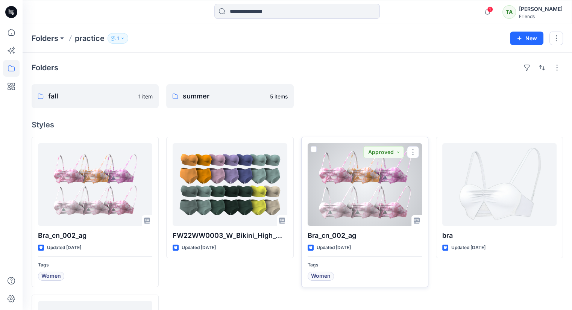
click at [373, 196] on div at bounding box center [365, 184] width 114 height 83
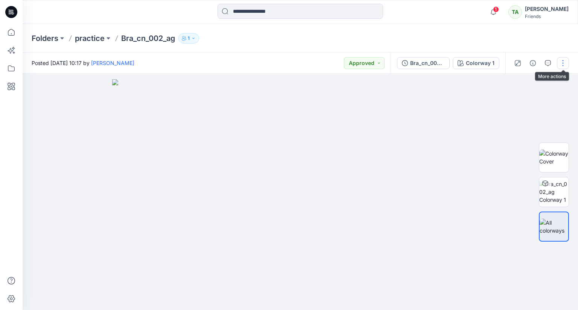
click at [562, 61] on button "button" at bounding box center [563, 63] width 12 height 12
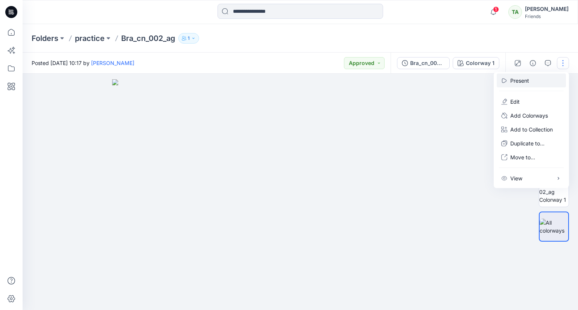
click at [526, 81] on p "Present" at bounding box center [519, 81] width 19 height 8
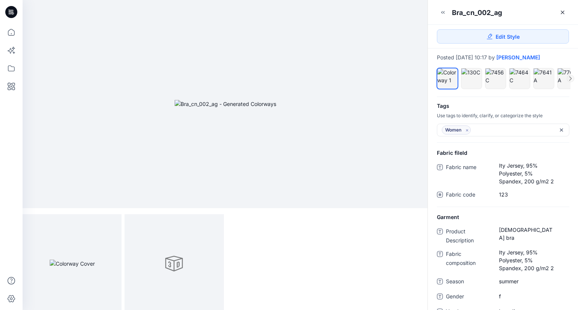
click at [230, 106] on img at bounding box center [226, 104] width 102 height 8
click at [72, 268] on img at bounding box center [72, 264] width 45 height 8
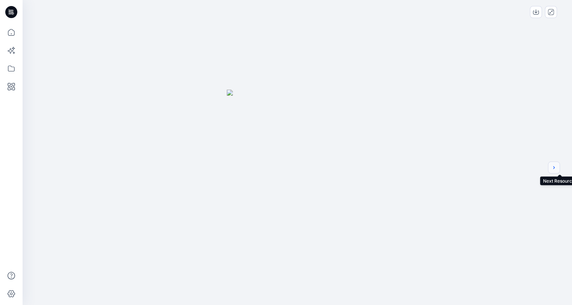
click at [552, 168] on icon "next" at bounding box center [554, 167] width 6 height 6
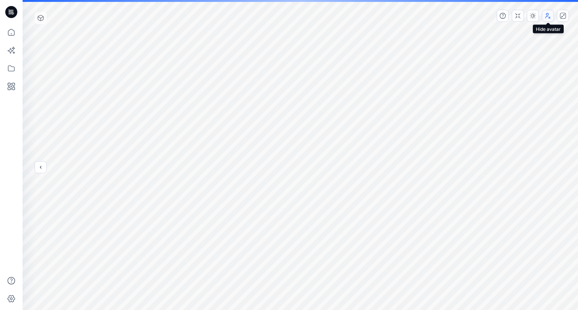
click at [549, 13] on icon "button" at bounding box center [548, 16] width 6 height 6
click at [42, 172] on button "previous" at bounding box center [41, 167] width 12 height 12
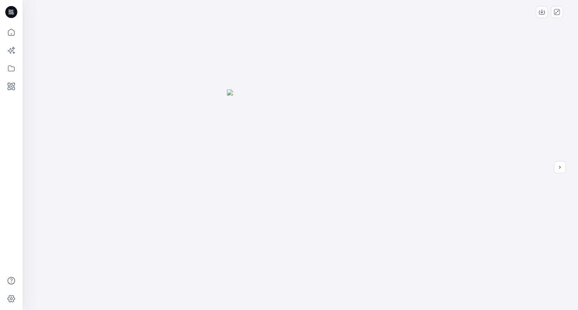
click at [42, 172] on div at bounding box center [300, 155] width 555 height 310
click at [557, 11] on icon "close-full-preview" at bounding box center [557, 12] width 6 height 6
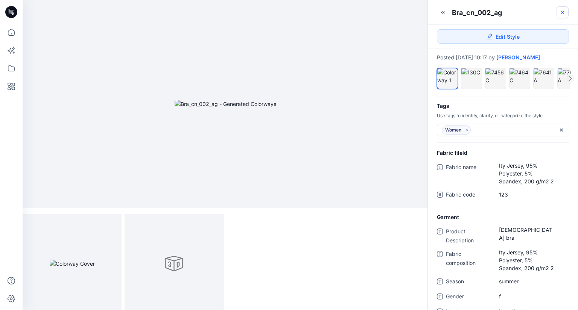
click at [566, 14] on link at bounding box center [562, 12] width 12 height 12
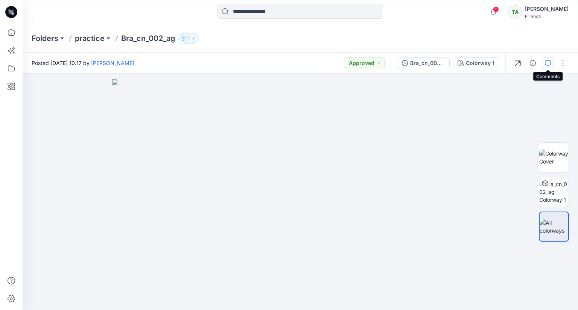
click at [547, 62] on icon "button" at bounding box center [548, 63] width 6 height 6
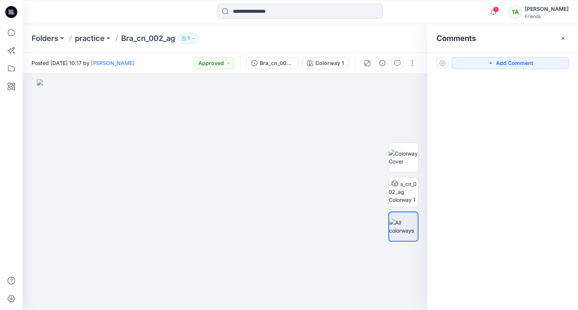
click at [559, 42] on button "button" at bounding box center [563, 38] width 12 height 12
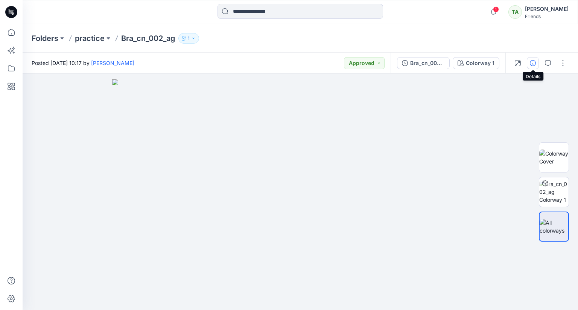
click at [534, 64] on icon "button" at bounding box center [533, 63] width 6 height 6
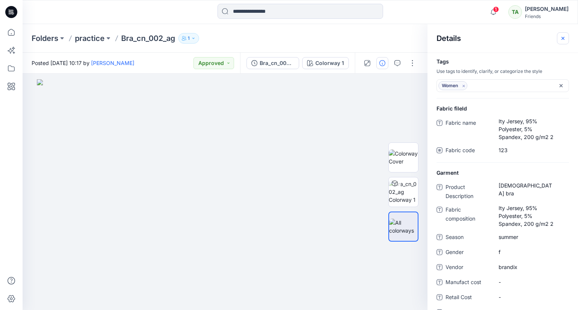
click at [559, 35] on button "button" at bounding box center [563, 38] width 12 height 12
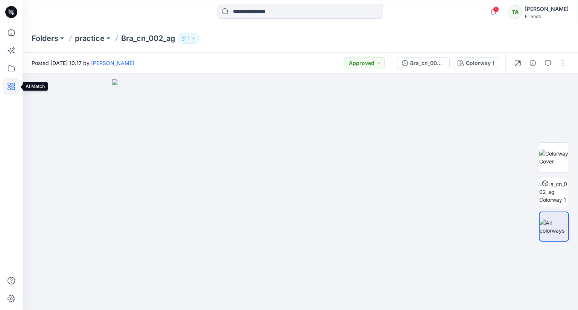
click at [12, 88] on icon at bounding box center [11, 86] width 17 height 17
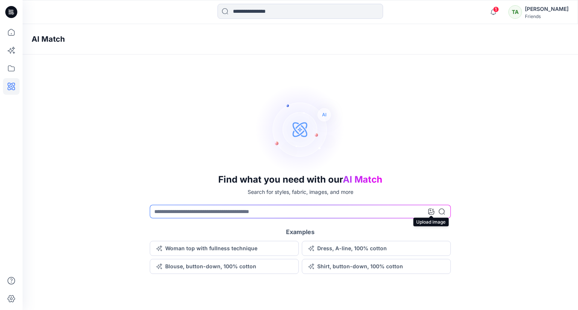
click at [433, 213] on icon at bounding box center [431, 212] width 6 height 6
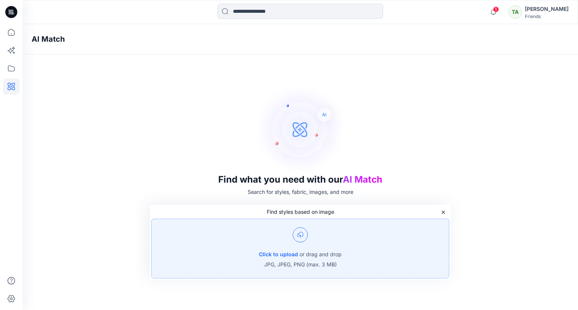
click at [298, 236] on img at bounding box center [300, 235] width 15 height 15
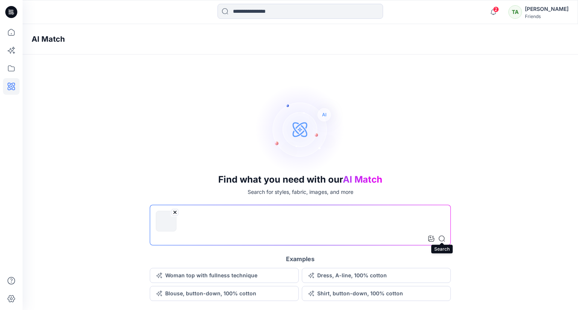
click at [441, 238] on icon at bounding box center [442, 239] width 6 height 6
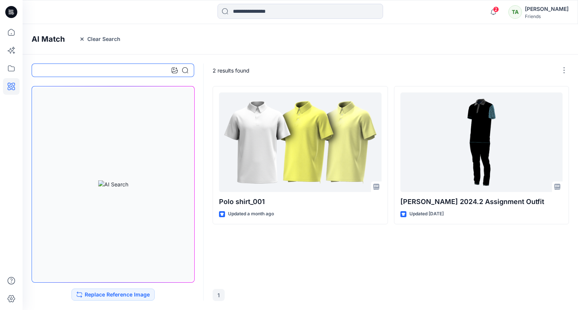
click at [112, 73] on input at bounding box center [113, 71] width 163 height 14
